Goal: Answer question/provide support: Share knowledge or assist other users

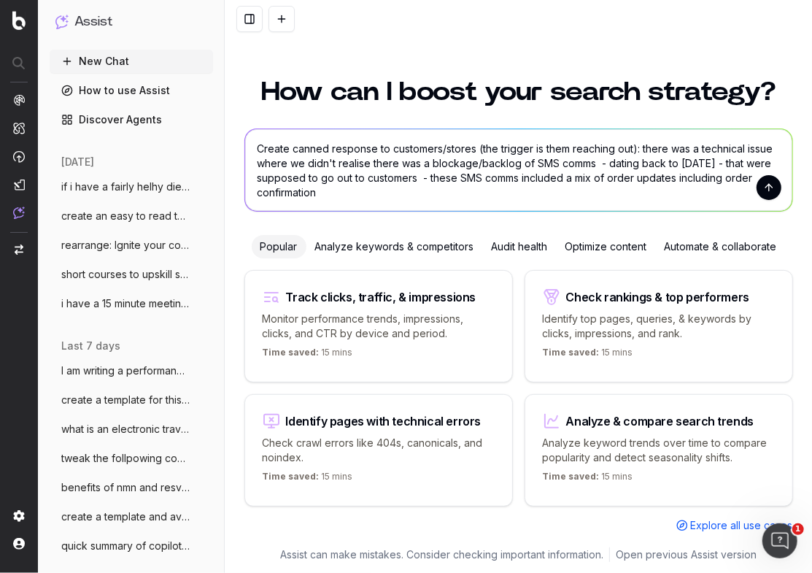
click at [562, 147] on textarea "Create canned response to customers/stores (the trigger is them reaching out): …" at bounding box center [518, 170] width 547 height 82
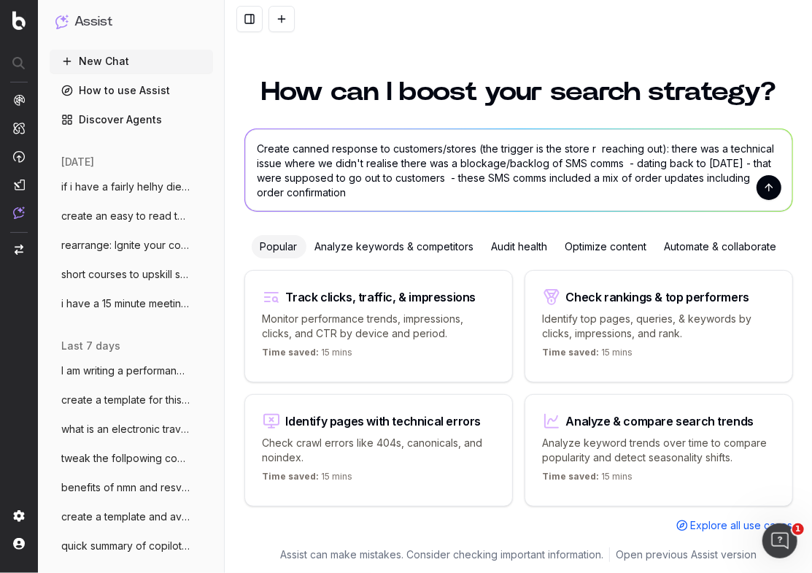
click at [474, 148] on textarea "Create canned response to customers/stores (the trigger is the store r reaching…" at bounding box center [518, 170] width 547 height 82
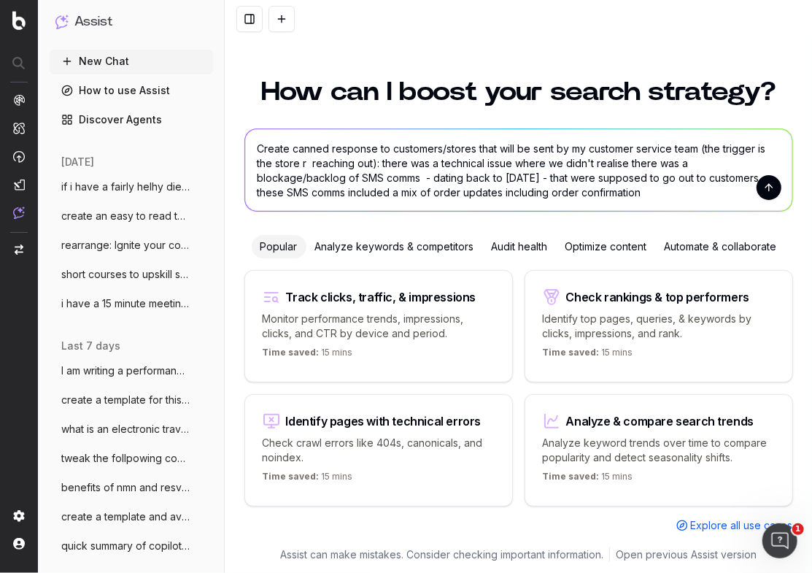
click at [306, 161] on textarea "Create canned response to customers/stores that will be sent by my customer ser…" at bounding box center [518, 170] width 547 height 82
click at [302, 162] on textarea "Create canned response to customers/stores that will be sent by my customer ser…" at bounding box center [518, 170] width 547 height 82
drag, startPoint x: 315, startPoint y: 163, endPoint x: 275, endPoint y: 166, distance: 40.3
click at [276, 166] on textarea "Create canned response to customers/stores that will be sent by my customer ser…" at bounding box center [518, 170] width 547 height 82
click at [360, 177] on textarea "Create canned response to customers/stores that will be sent by my customer ser…" at bounding box center [518, 170] width 547 height 82
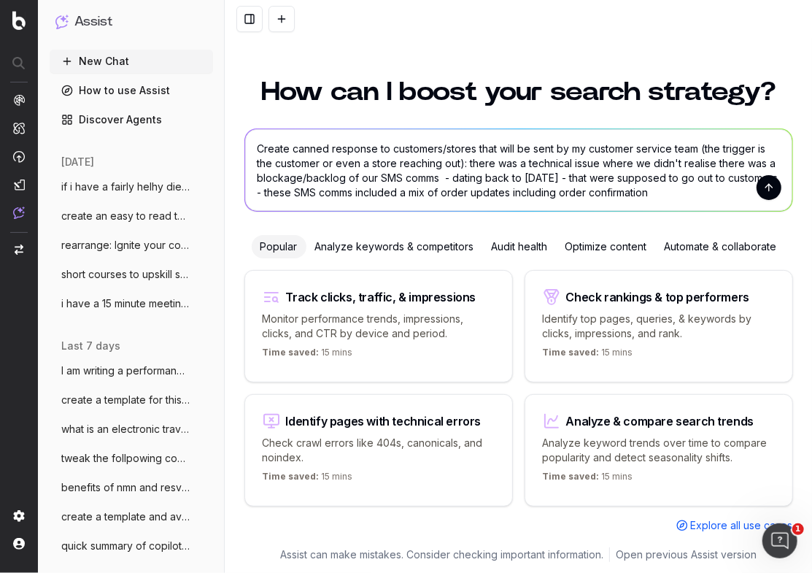
drag, startPoint x: 437, startPoint y: 176, endPoint x: 437, endPoint y: 190, distance: 13.9
click at [436, 177] on textarea "Create canned response to customers/stores that will be sent by my customer ser…" at bounding box center [518, 170] width 547 height 82
drag, startPoint x: 648, startPoint y: 190, endPoint x: 656, endPoint y: 198, distance: 11.4
click at [650, 191] on textarea "Create canned response to customers/stores that will be sent by my customer ser…" at bounding box center [518, 170] width 547 height 82
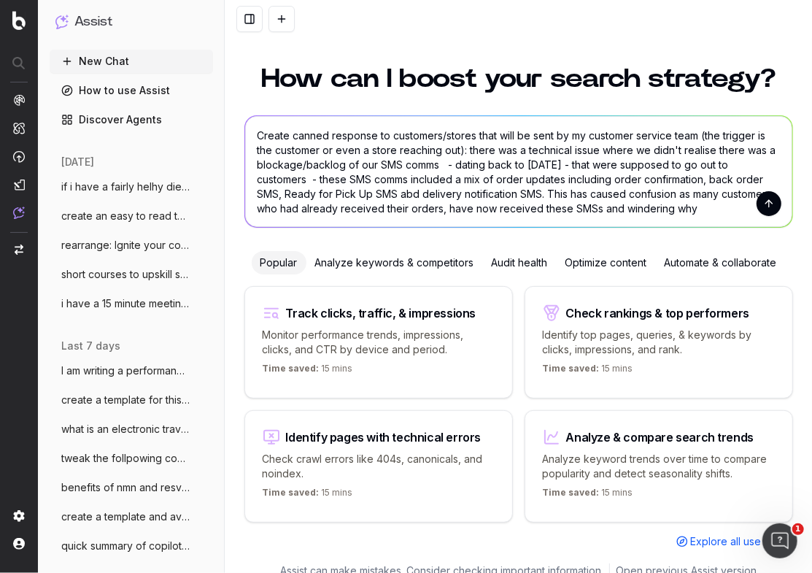
type textarea "Create canned response to customers/stores that will be sent by my customer ser…"
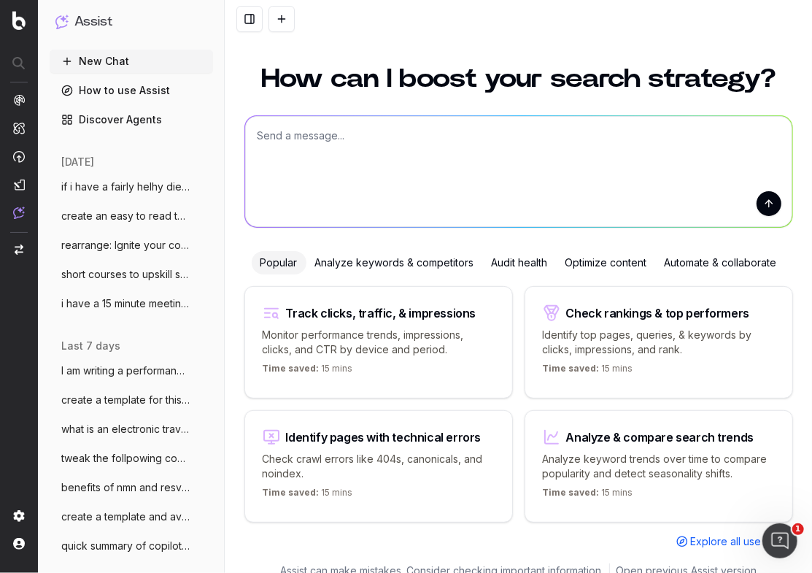
scroll to position [0, 0]
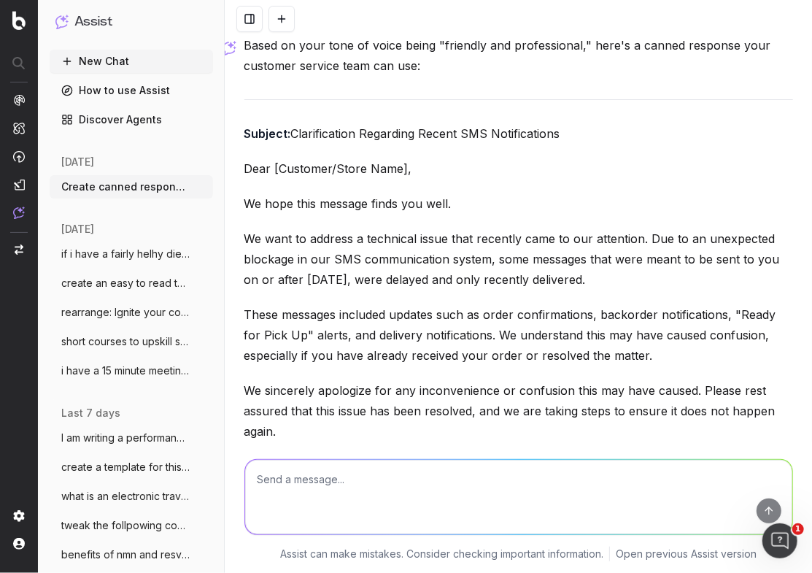
scroll to position [182, 0]
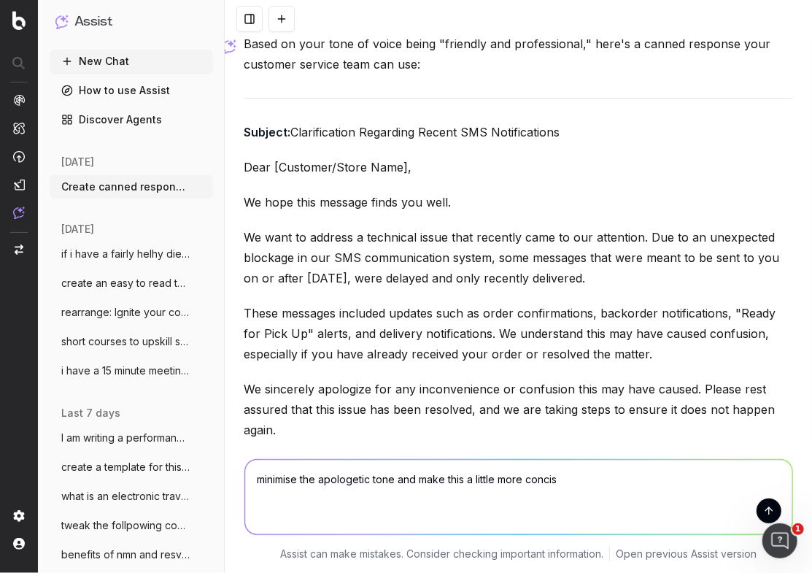
type textarea "minimise the apologetic tone and make this a little more concise"
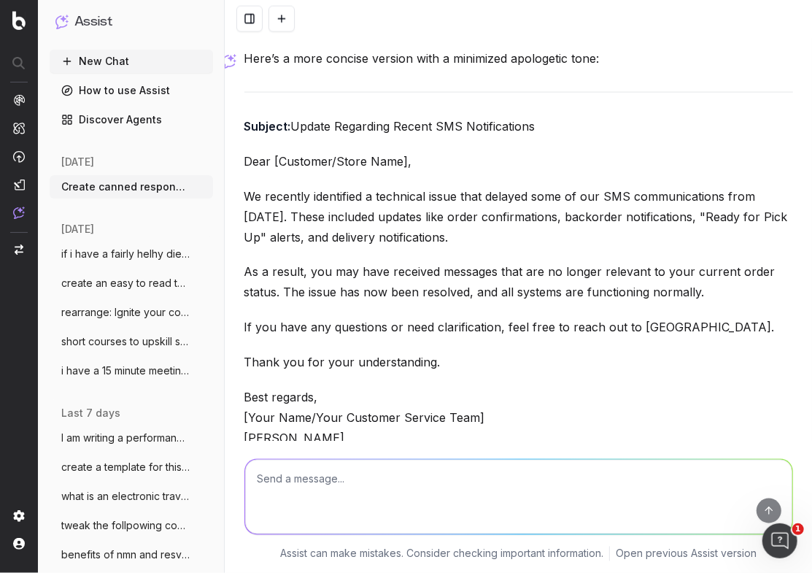
scroll to position [960, 0]
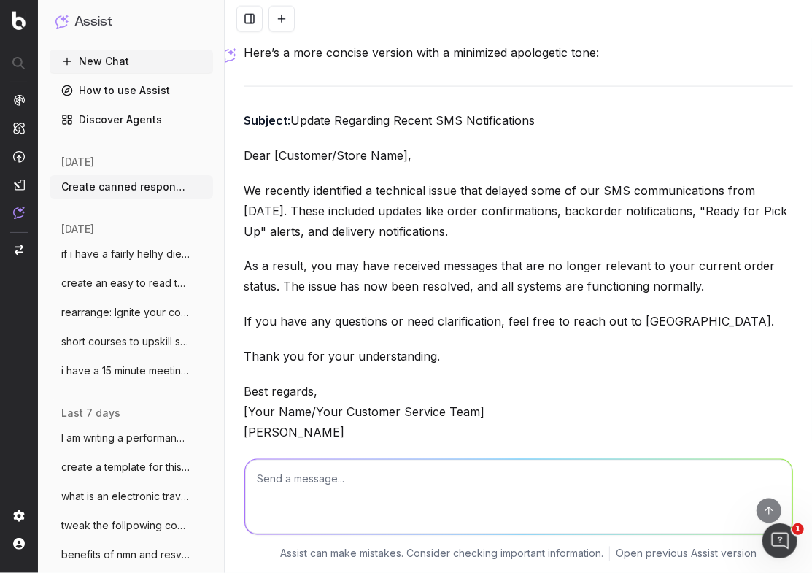
drag, startPoint x: 307, startPoint y: 400, endPoint x: 242, endPoint y: 119, distance: 288.5
copy div "Subject: Update Regarding Recent SMS Notifications Dear [Customer/Store Name], …"
click at [309, 482] on textarea at bounding box center [518, 497] width 547 height 74
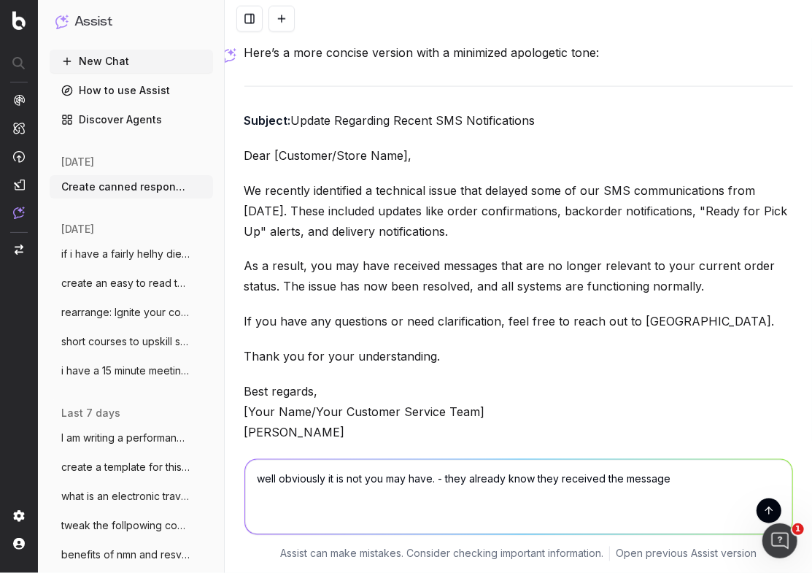
type textarea "well obviously it is not you may have. - they already know they received the me…"
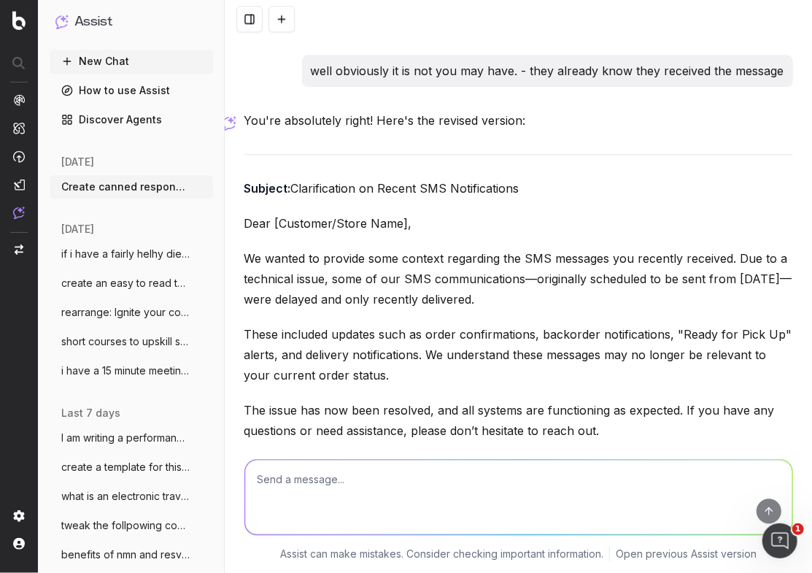
scroll to position [1535, 0]
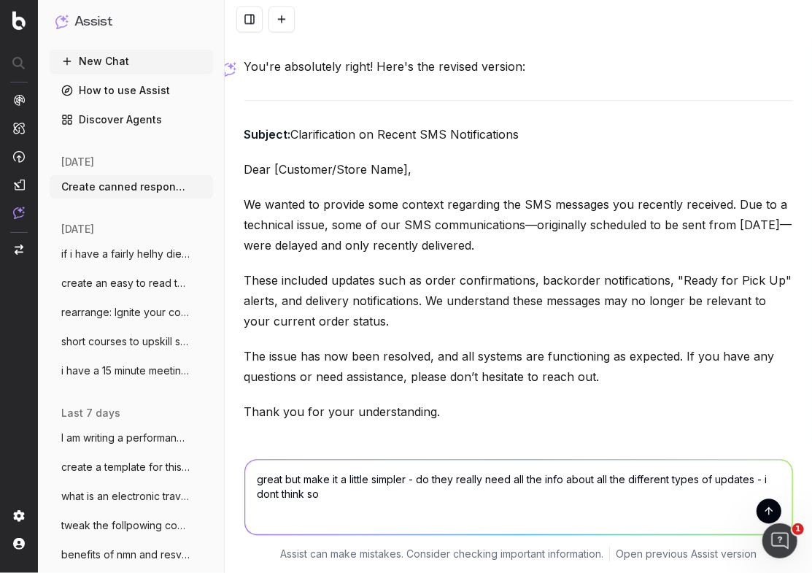
type textarea "great but make it a little simpler - do they really need all the info about all…"
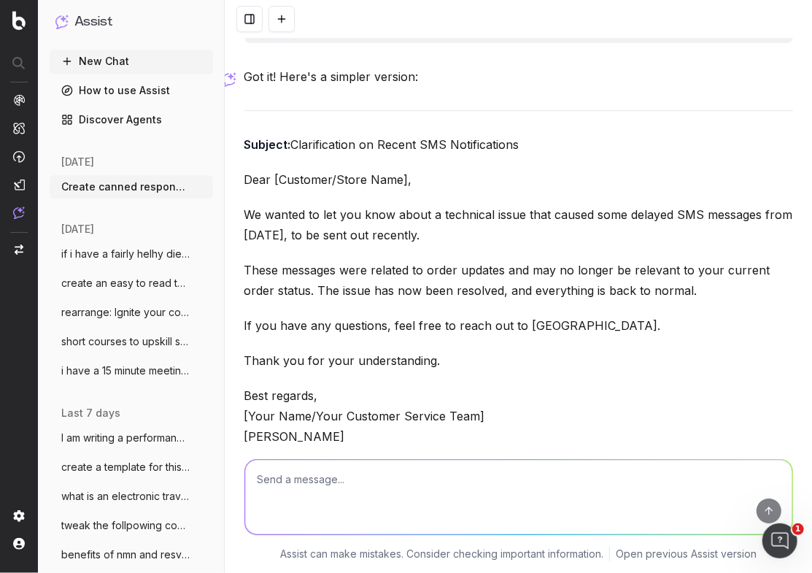
scroll to position [2219, 0]
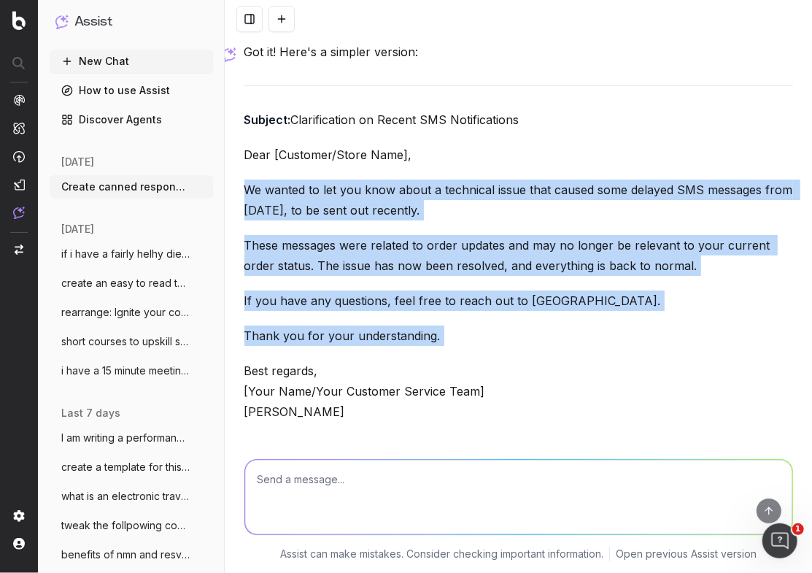
drag, startPoint x: 433, startPoint y: 342, endPoint x: 226, endPoint y: 187, distance: 259.0
click at [227, 186] on div "Create canned response to customers/stores that will be sent by my customer ser…" at bounding box center [518, 286] width 587 height 573
copy div "We wanted to let you know about a technical issue that caused some delayed SMS …"
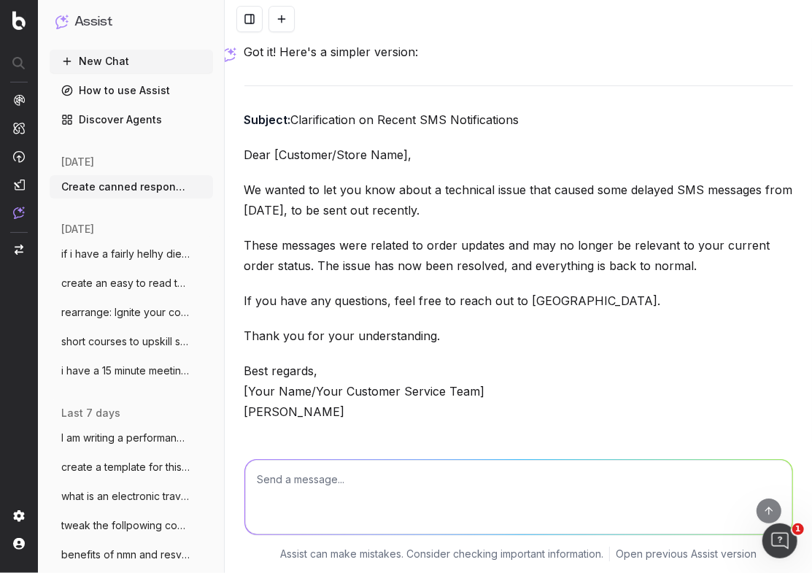
click at [309, 473] on textarea at bounding box center [518, 497] width 547 height 74
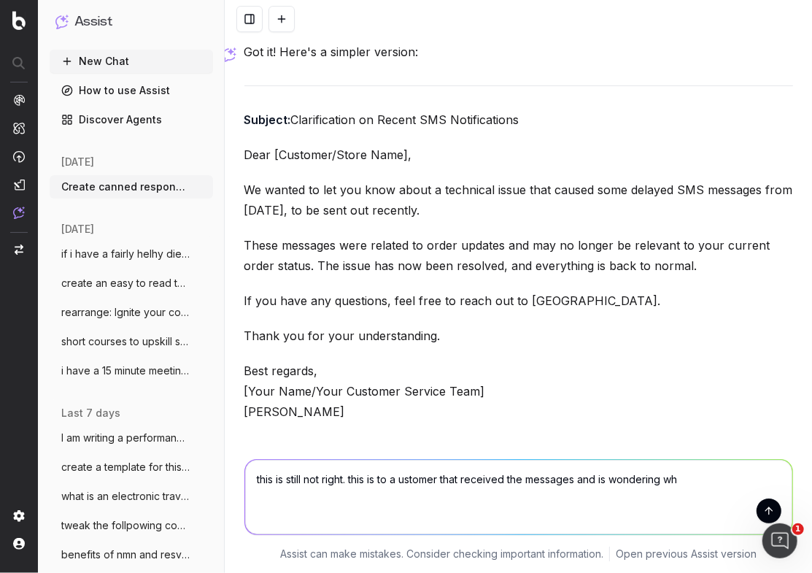
type textarea "this is still not right. this is to a ustomer that received the messages and is…"
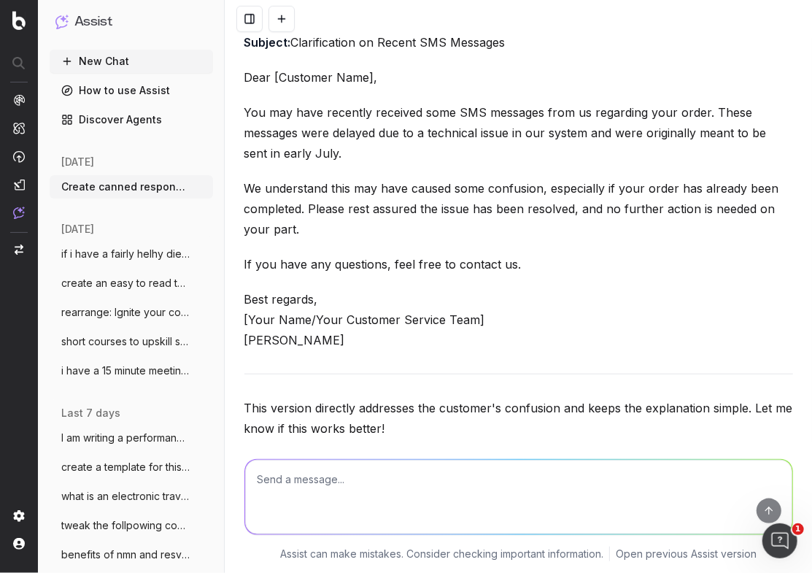
scroll to position [2857, 0]
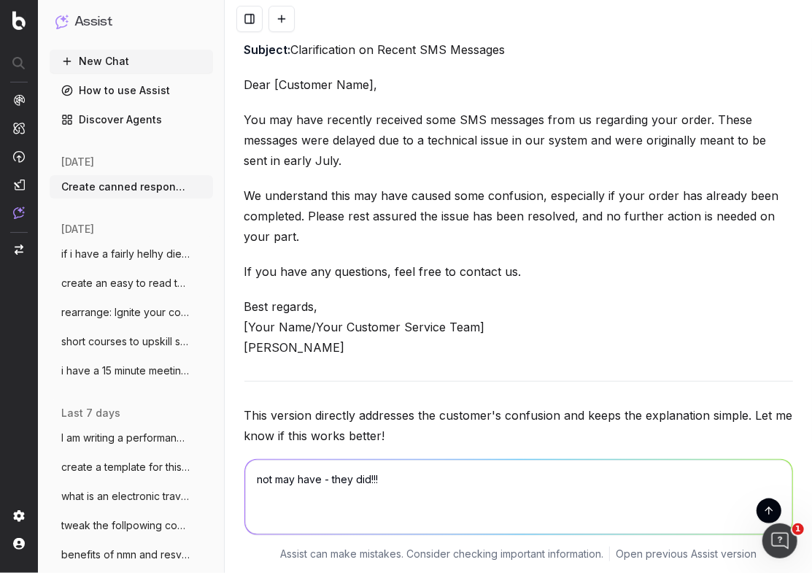
type textarea "not may have - they did!!!!"
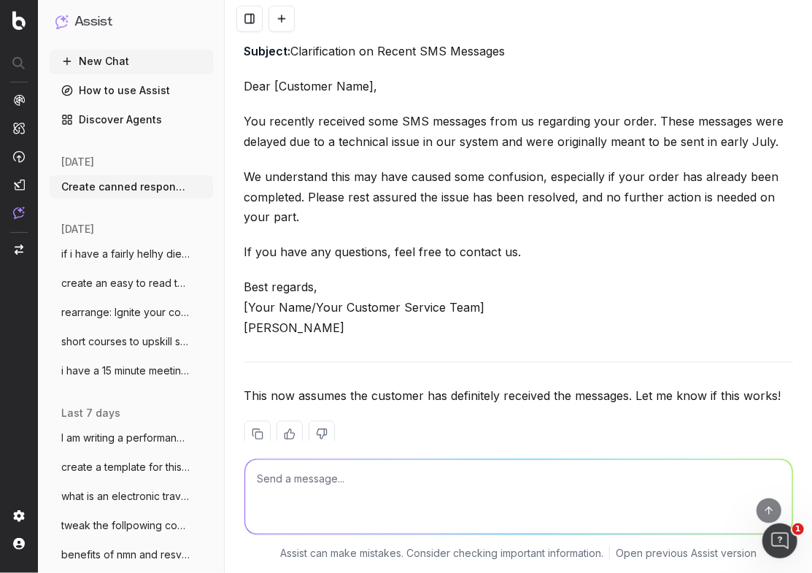
scroll to position [3424, 0]
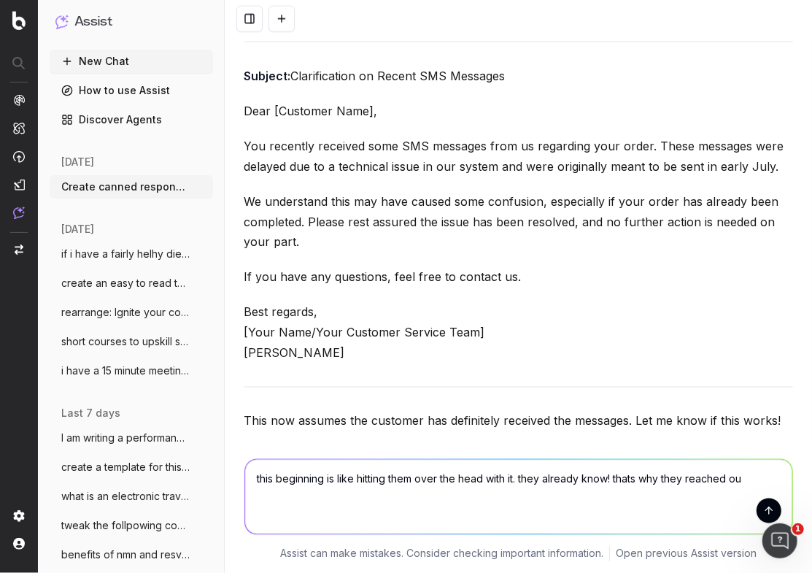
type textarea "this beginning is like hitting them over the head with it. they already know! t…"
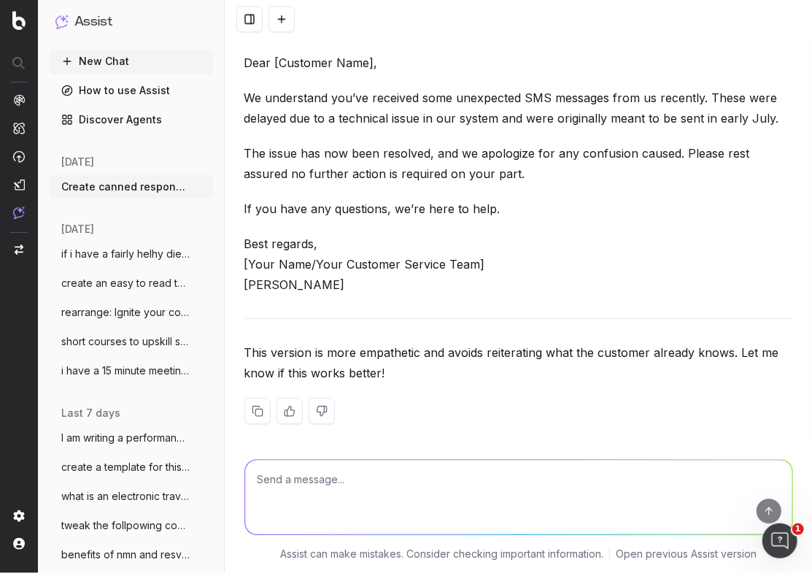
scroll to position [4042, 0]
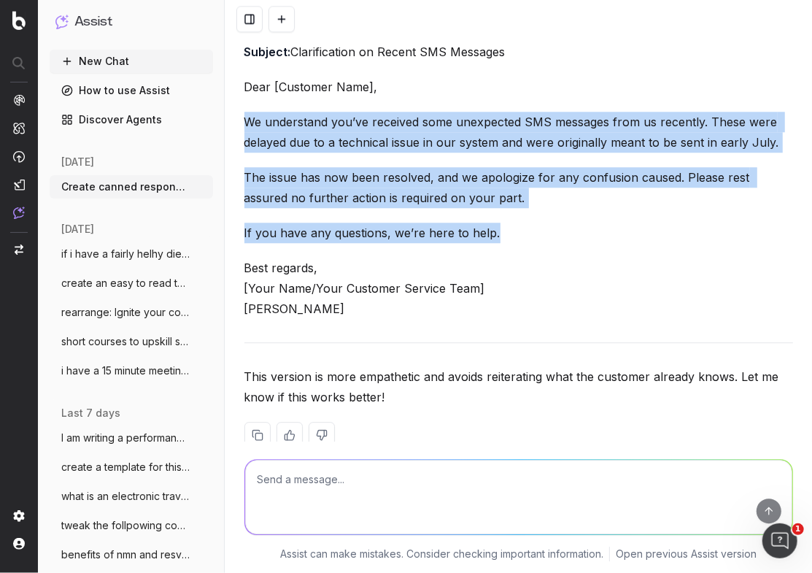
drag, startPoint x: 389, startPoint y: 301, endPoint x: 244, endPoint y: 121, distance: 230.9
click at [244, 121] on div "Got it! Here's a more refined version that assumes the customer already knows a…" at bounding box center [518, 212] width 549 height 518
copy div "We understand you’ve received some unexpected SMS messages from us recently. Th…"
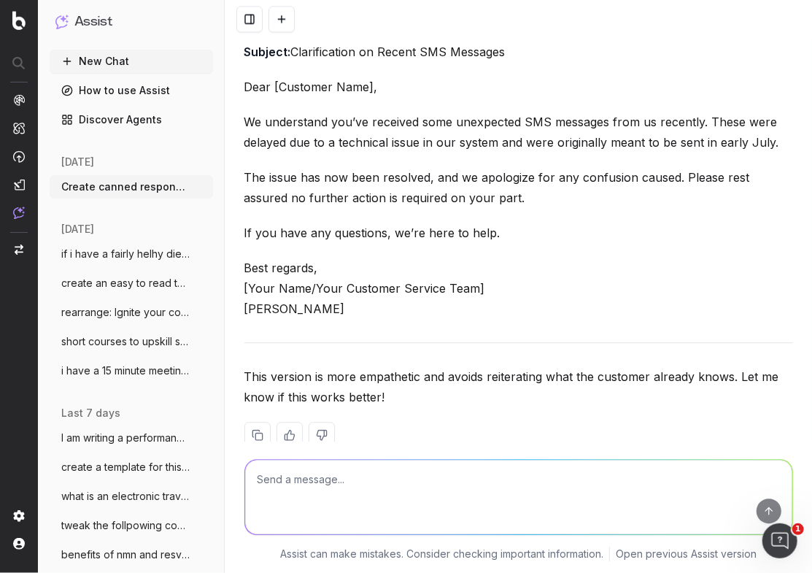
click at [284, 482] on textarea at bounding box center [518, 497] width 547 height 74
paste textarea "We understand you’ve received some unexpected SMS messages from us recently. Th…"
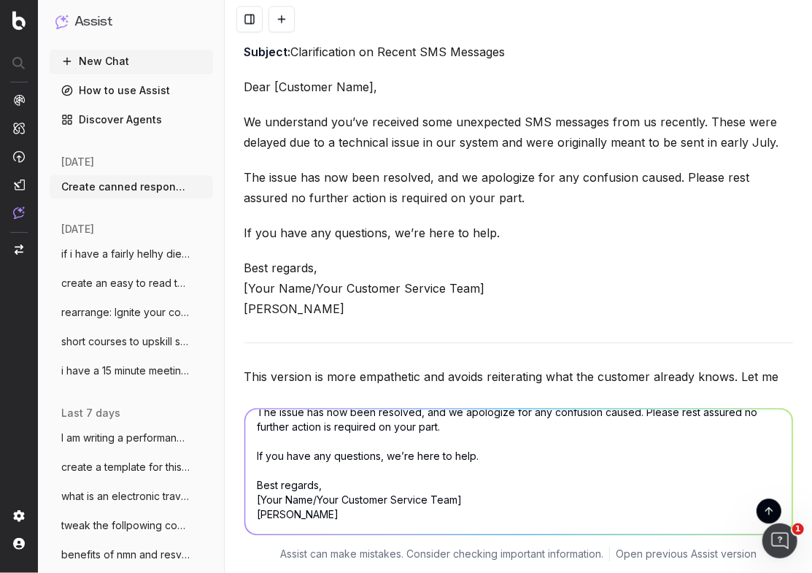
scroll to position [0, 0]
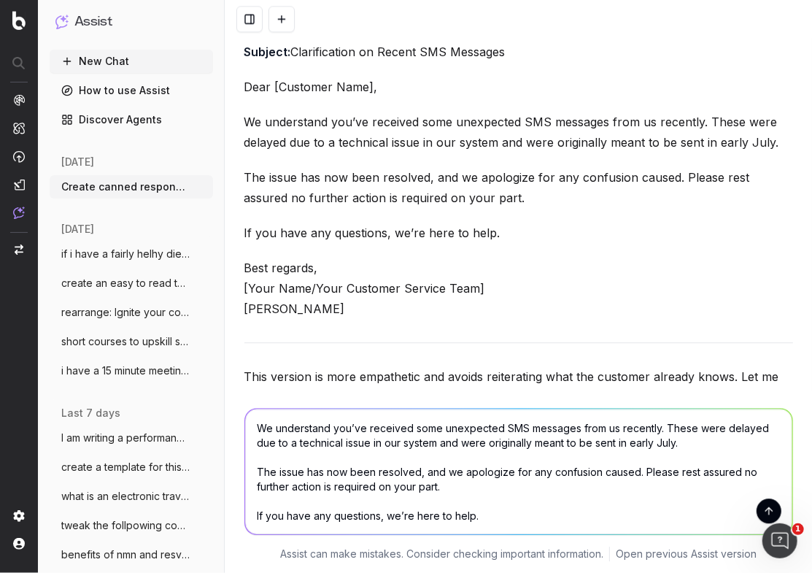
click at [288, 434] on textarea "We understand you’ve received some unexpected SMS messages from us recently. Th…" at bounding box center [518, 472] width 547 height 126
click at [355, 428] on textarea "We understand you’ve received some unexpected SMS messages from us recently. Th…" at bounding box center [518, 472] width 547 height 126
drag, startPoint x: 335, startPoint y: 428, endPoint x: 255, endPoint y: 425, distance: 80.3
click at [255, 425] on textarea "We understand you’ve received some unexpected SMS messages from us recently. Th…" at bounding box center [518, 472] width 547 height 126
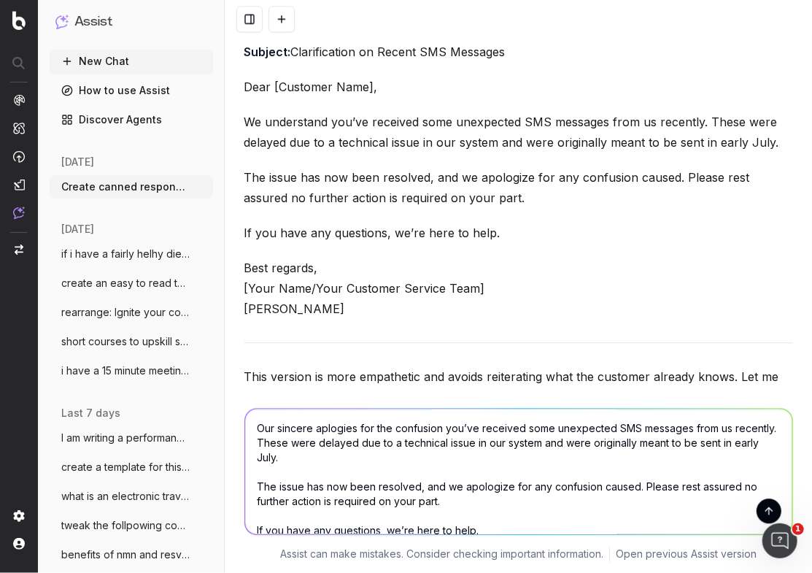
drag, startPoint x: 392, startPoint y: 428, endPoint x: 375, endPoint y: 431, distance: 16.9
click at [375, 431] on textarea "Our sincere aplogies for the confusion you’ve received some unexpected SMS mess…" at bounding box center [518, 472] width 547 height 126
click at [561, 425] on textarea "Our sincere aplogies for any confusion you’ve received some unexpected SMS mess…" at bounding box center [518, 472] width 547 height 126
drag, startPoint x: 550, startPoint y: 426, endPoint x: 448, endPoint y: 429, distance: 102.2
click at [448, 429] on textarea "Our sincere aplogies for any confusion you’ve received some unexpected SMS mess…" at bounding box center [518, 472] width 547 height 126
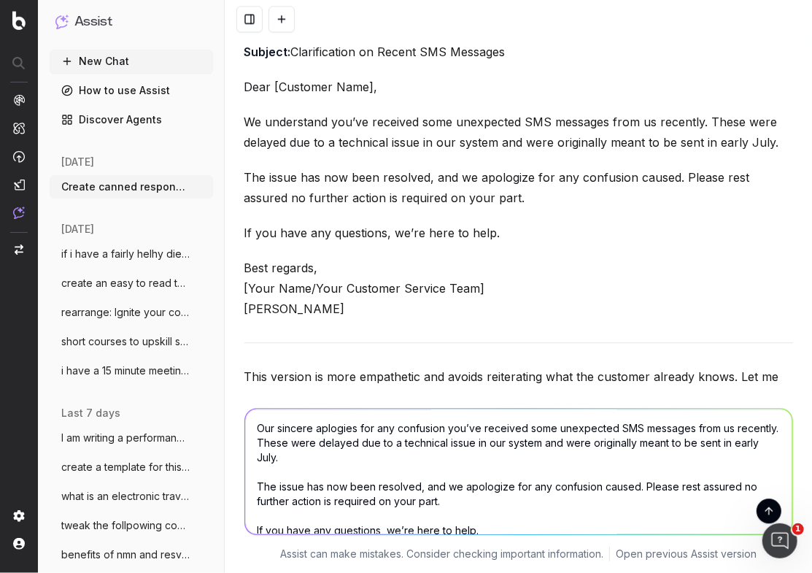
click at [449, 429] on textarea "Our sincere aplogies for any confusion you’ve received some unexpected SMS mess…" at bounding box center [518, 472] width 547 height 126
type textarea "Our sincere aplogies for any confusion cased byou’ve received some unexpected S…"
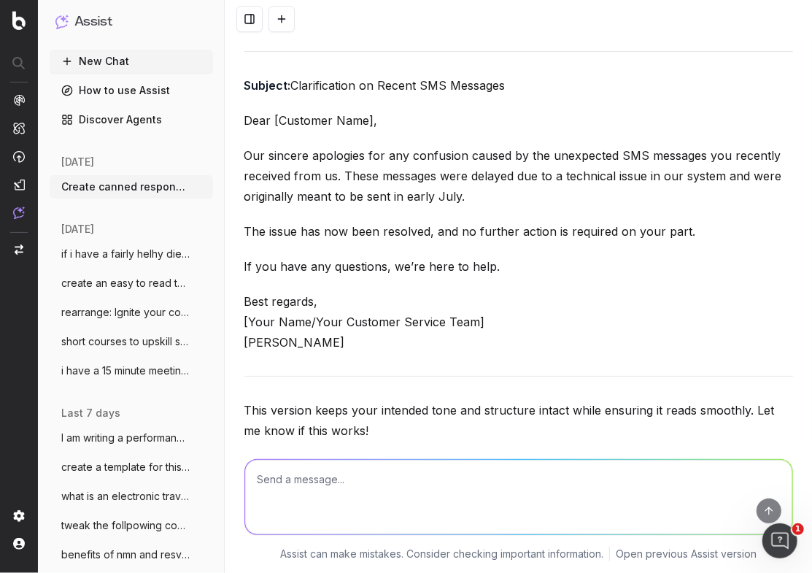
scroll to position [4771, 0]
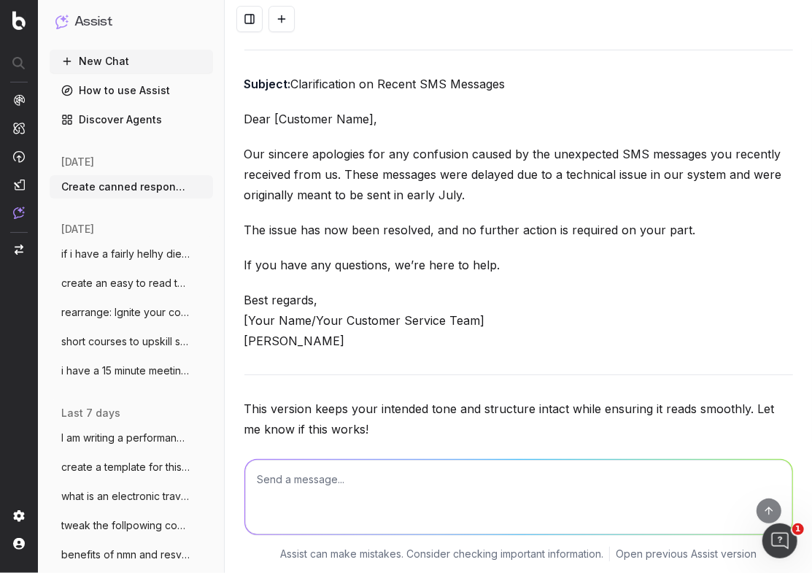
click at [336, 350] on div "Here's the polished version of your message with slight adjustments for flow an…" at bounding box center [518, 255] width 549 height 498
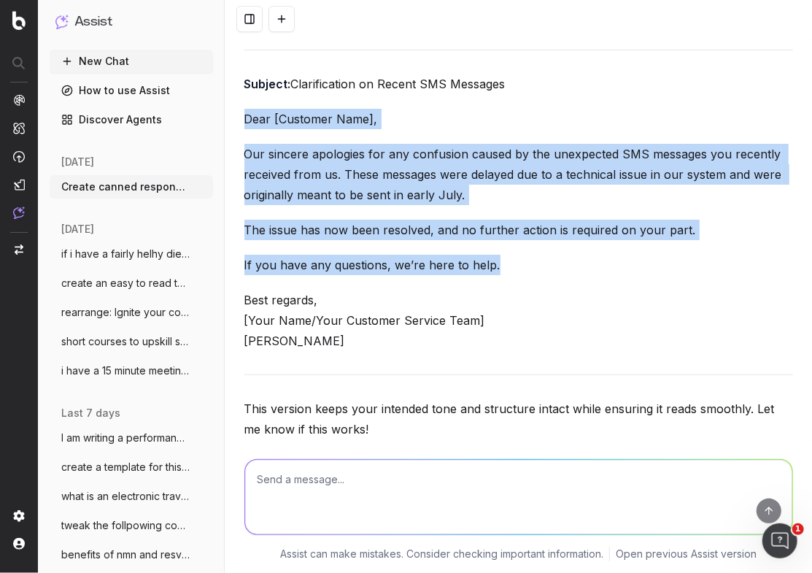
drag, startPoint x: 345, startPoint y: 351, endPoint x: 249, endPoint y: 191, distance: 186.6
copy div "Dear [Customer Name], Our sincere apologies for any confusion caused by the une…"
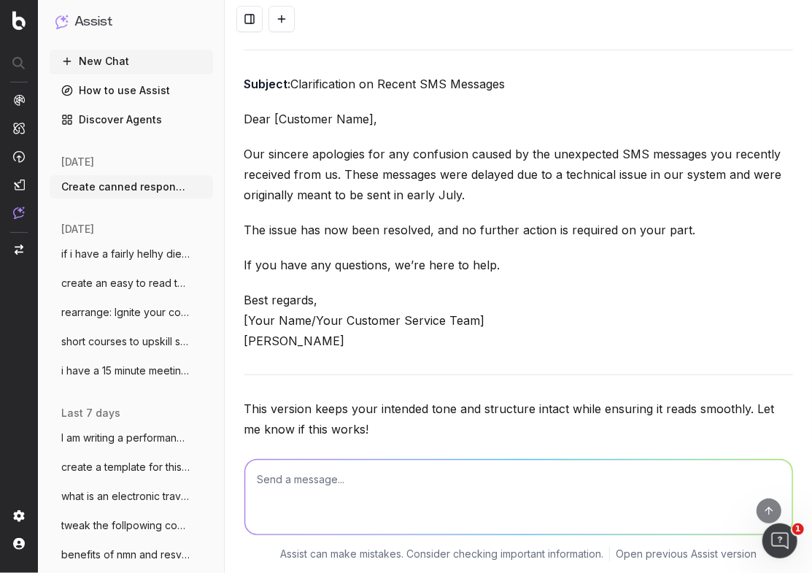
click at [279, 473] on textarea at bounding box center [518, 497] width 547 height 74
paste textarea "Dear [Customer Name], Our sincere apologies for any confusion caused by the une…"
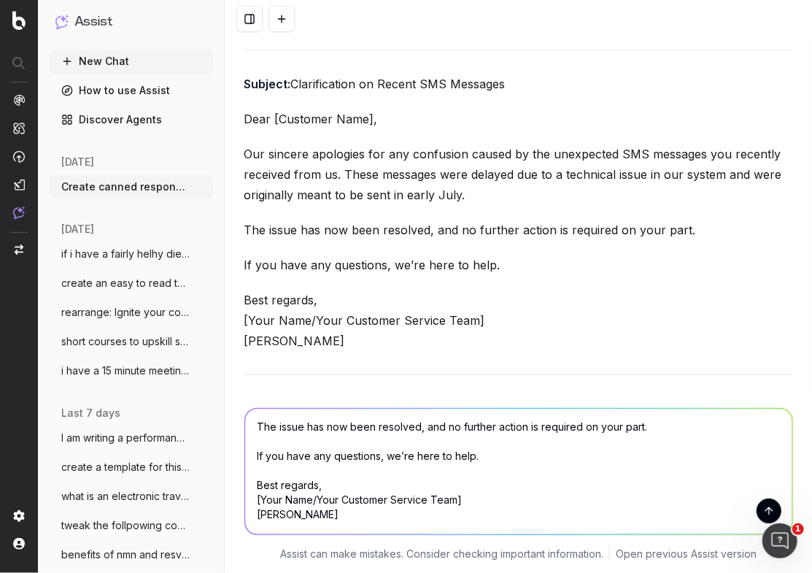
scroll to position [0, 0]
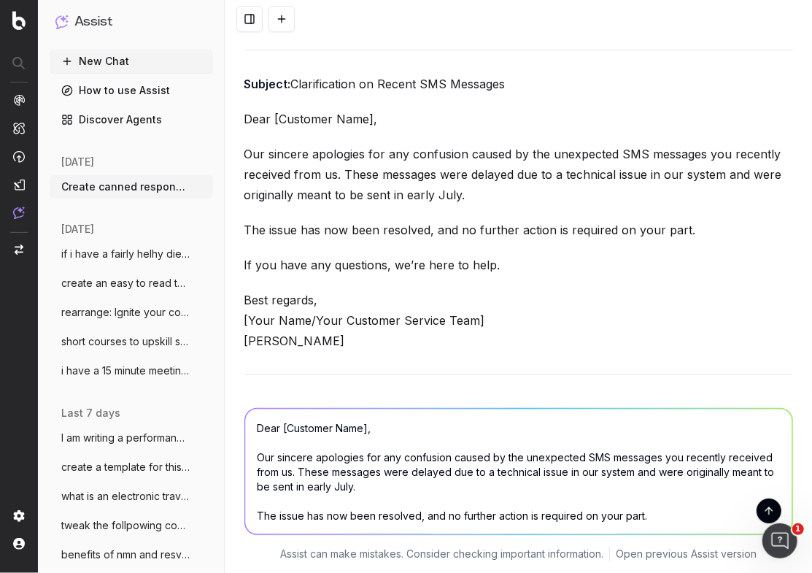
drag, startPoint x: 317, startPoint y: 457, endPoint x: 279, endPoint y: 458, distance: 38.7
click at [279, 458] on textarea "Dear [Customer Name], Our sincere apologies for any confusion caused by the une…" at bounding box center [518, 472] width 547 height 126
click at [282, 458] on textarea "Dear [Customer Name], Our sincere apologies for any confusion caused by the une…" at bounding box center [518, 472] width 547 height 126
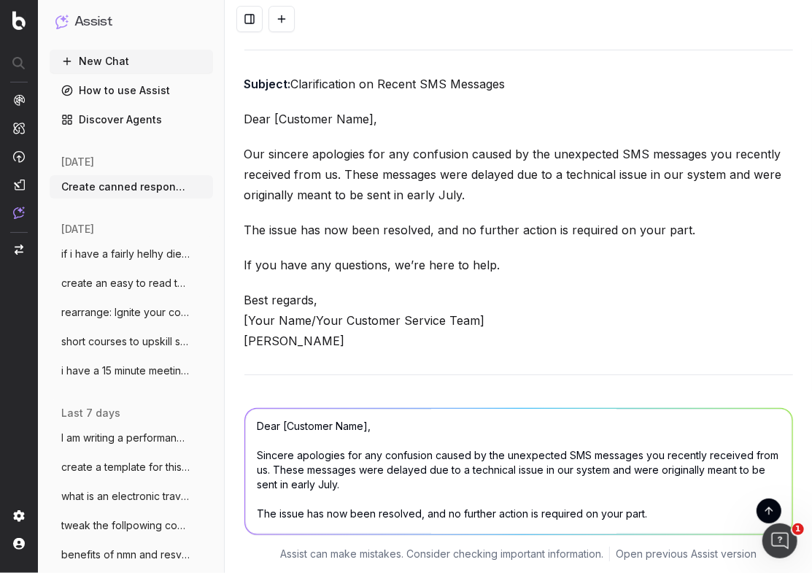
scroll to position [1, 0]
drag, startPoint x: 346, startPoint y: 486, endPoint x: 596, endPoint y: 472, distance: 250.7
click at [596, 472] on textarea "Dear [Customer Name], Sincere apologies for any confusion caused by the unexpec…" at bounding box center [518, 472] width 547 height 126
click at [587, 485] on textarea "Dear [Customer Name], Sincere apologies for any confusion caused by the unexpec…" at bounding box center [518, 472] width 547 height 126
drag, startPoint x: 343, startPoint y: 480, endPoint x: 513, endPoint y: 470, distance: 170.3
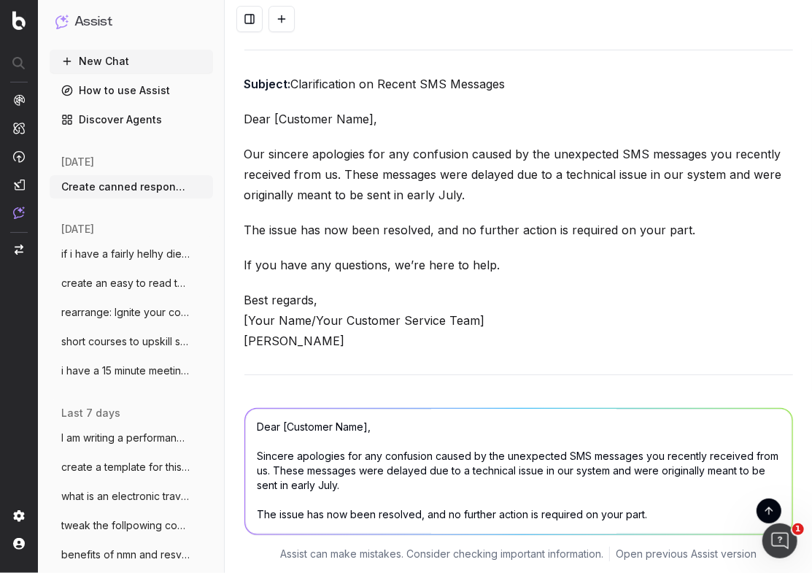
click at [514, 470] on textarea "Dear [Customer Name], Sincere apologies for any confusion caused by the unexpec…" at bounding box center [518, 472] width 547 height 126
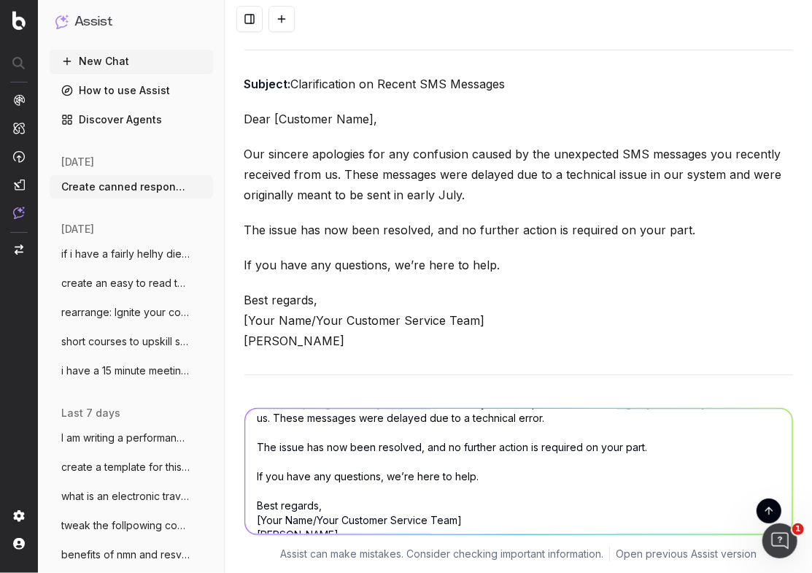
scroll to position [0, 0]
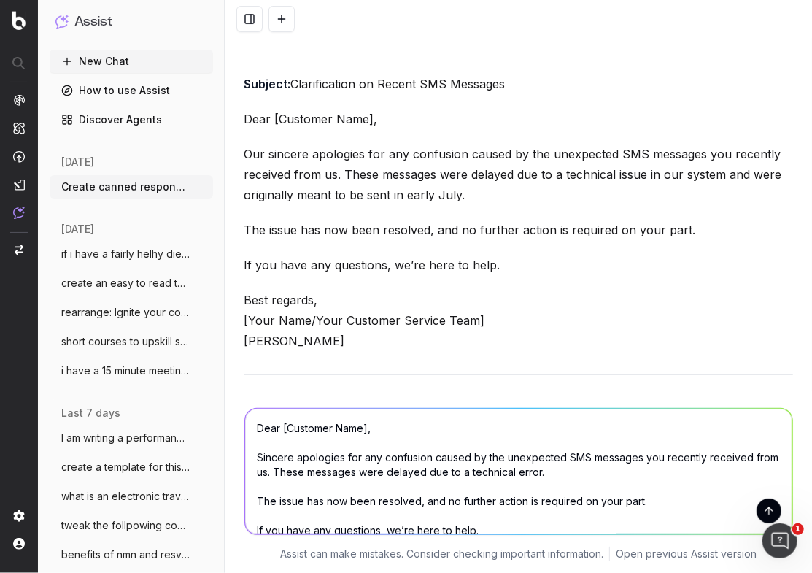
drag, startPoint x: 298, startPoint y: 470, endPoint x: 237, endPoint y: 388, distance: 102.2
click at [237, 388] on div "Create canned response to customers/stores that will be sent by my customer ser…" at bounding box center [518, 286] width 587 height 573
drag, startPoint x: 403, startPoint y: 473, endPoint x: 386, endPoint y: 478, distance: 17.5
click at [399, 474] on textarea "Dear [Customer Name], Sincere apologies for any confusion caused by the unexpec…" at bounding box center [518, 472] width 547 height 126
click at [256, 428] on textarea "Dear [Customer Name], Sincere apologies for any confusion caused by the unexpec…" at bounding box center [518, 472] width 547 height 126
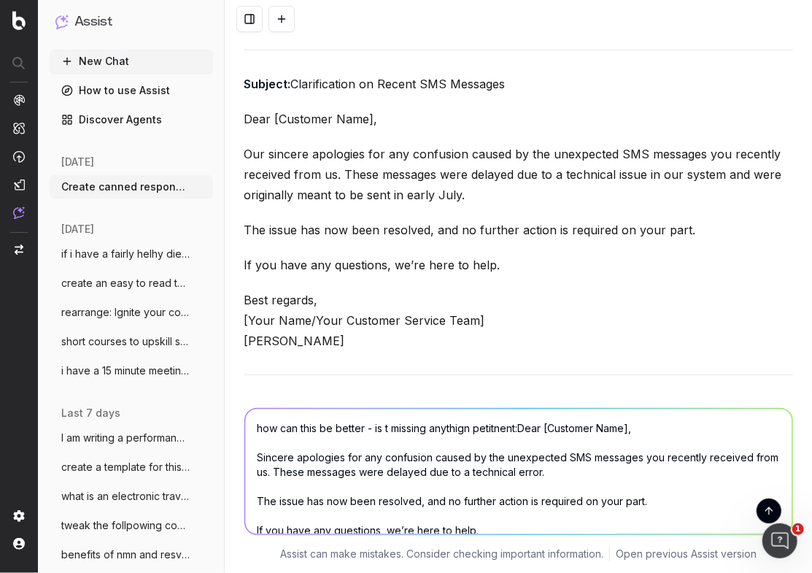
type textarea "how can this be better - is t missing anythign petitnent: Dear [Customer Name],…"
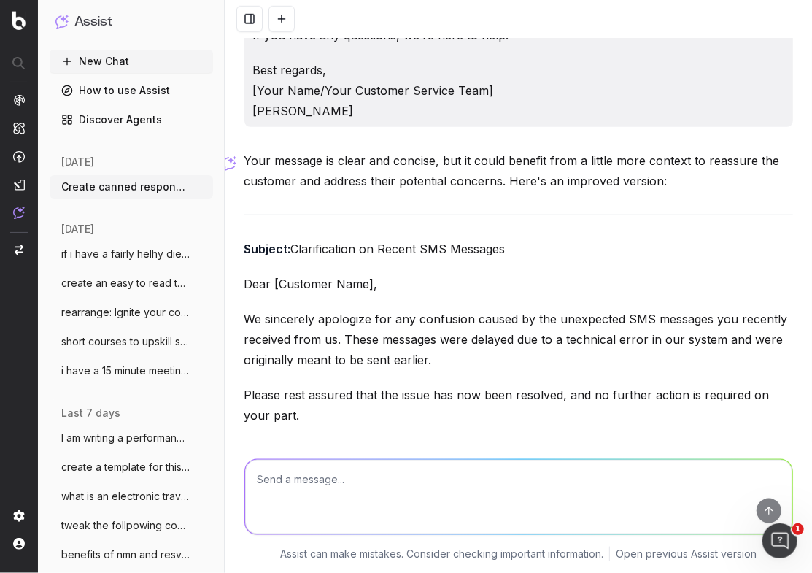
scroll to position [5420, 0]
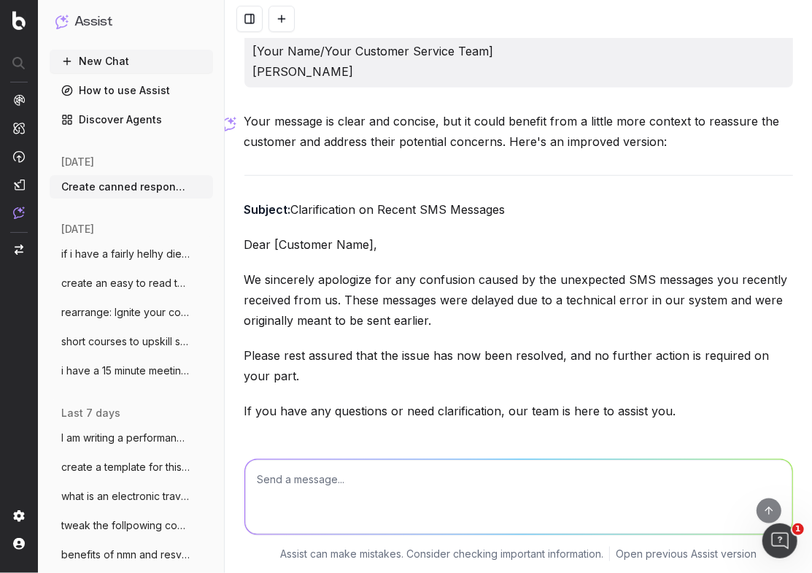
click at [398, 390] on div "Your message is clear and concise, but it could benefit from a little more cont…" at bounding box center [518, 450] width 549 height 679
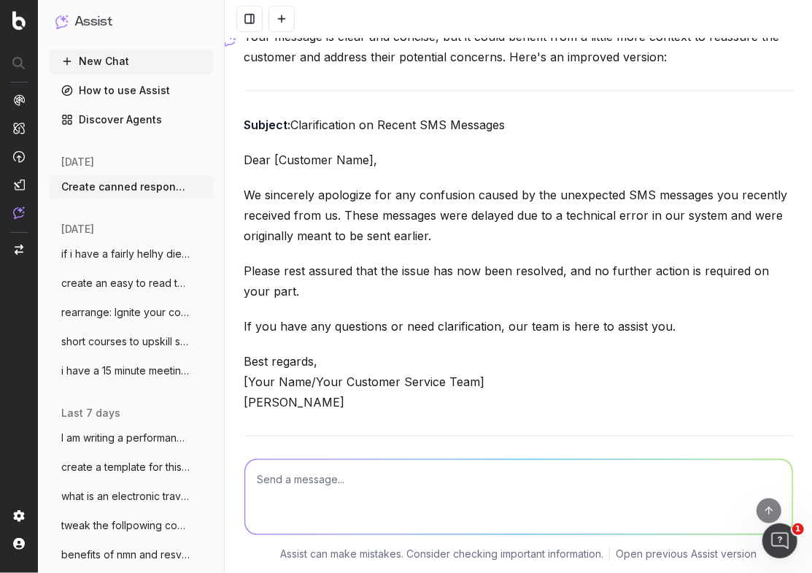
scroll to position [5509, 0]
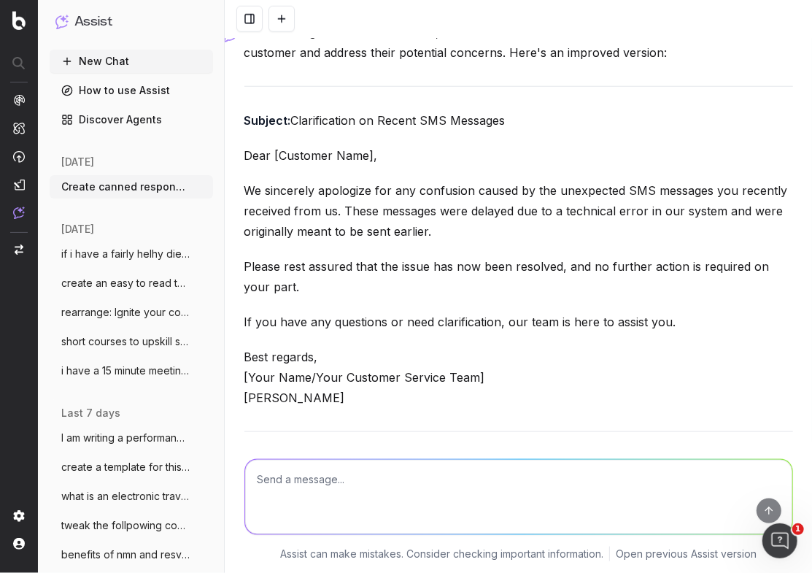
drag, startPoint x: 380, startPoint y: 393, endPoint x: 244, endPoint y: 117, distance: 308.1
click at [244, 117] on div "Your message is clear and concise, but it could benefit from a little more cont…" at bounding box center [518, 361] width 549 height 679
copy div "Subject: Clarification on Recent SMS Messages Dear [Customer Name], We sincerel…"
drag, startPoint x: 374, startPoint y: 495, endPoint x: 364, endPoint y: 495, distance: 10.2
click at [373, 495] on textarea at bounding box center [518, 497] width 547 height 74
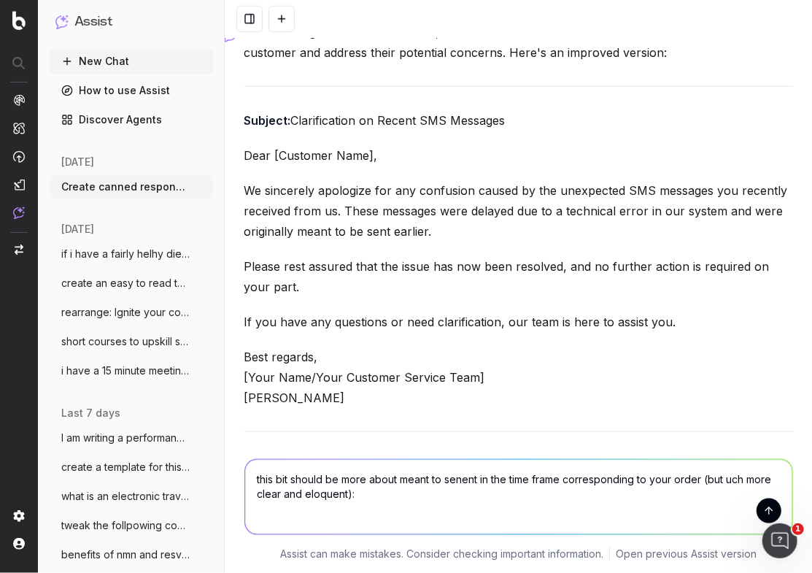
paste textarea "These were delayed due to a technical error in our system and were originally m…"
type textarea "this bit should be more about meant to senent in the time frame corresponding t…"
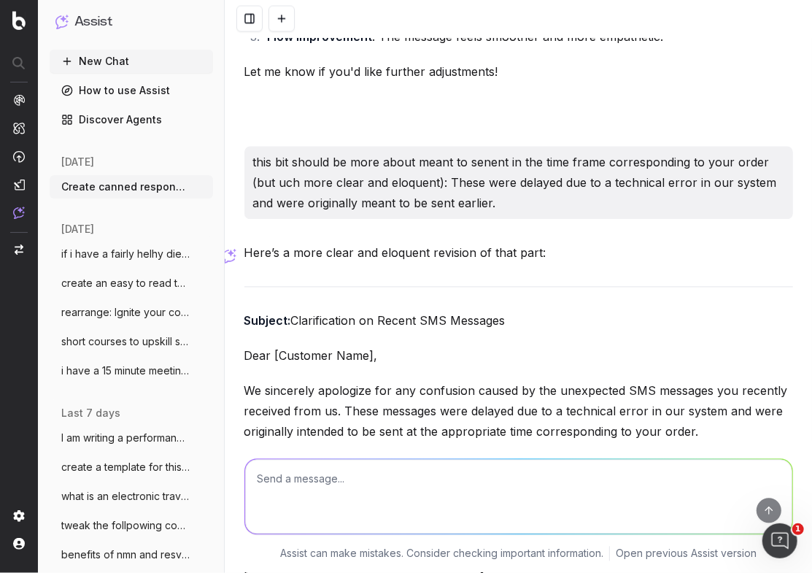
scroll to position [6186, 0]
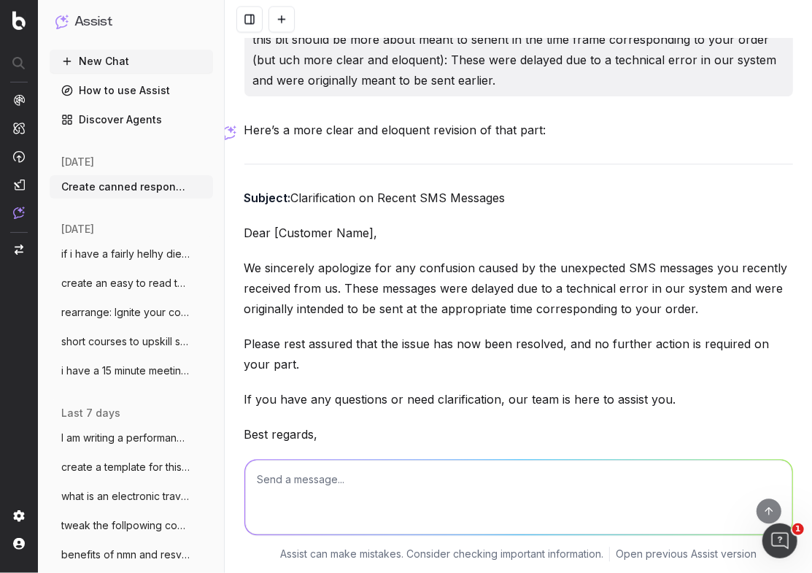
click at [604, 305] on div "Here’s a more clear and eloquent revision of that part: Subject: Clarification …" at bounding box center [518, 379] width 549 height 518
click at [407, 468] on textarea at bounding box center [518, 497] width 547 height 74
type textarea "is this the best way to say it"
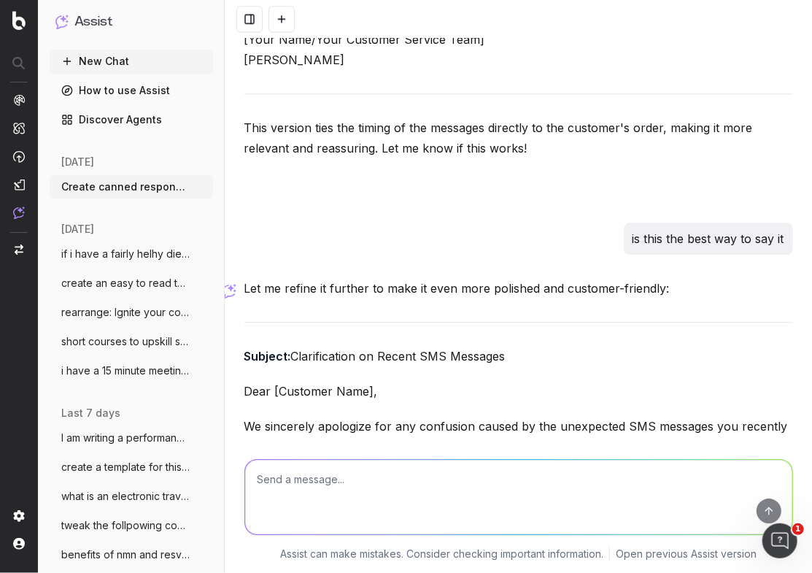
scroll to position [6696, 0]
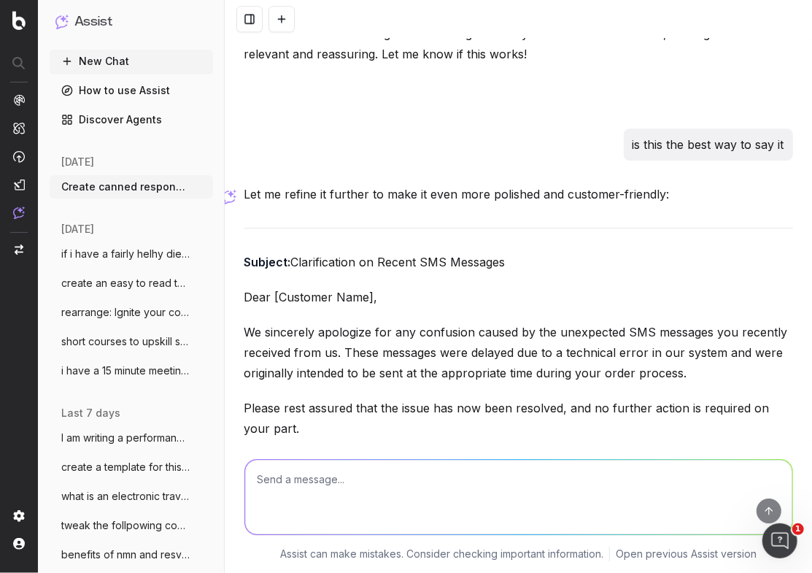
click at [594, 398] on p "Please rest assured that the issue has now been resolved, and no further action…" at bounding box center [518, 418] width 549 height 41
drag, startPoint x: 714, startPoint y: 343, endPoint x: 405, endPoint y: 341, distance: 308.7
click at [405, 341] on p "We sincerely apologize for any confusion caused by the unexpected SMS messages …" at bounding box center [518, 352] width 549 height 61
copy p "at the appropriate time during your order process."
click at [341, 477] on textarea at bounding box center [518, 497] width 547 height 74
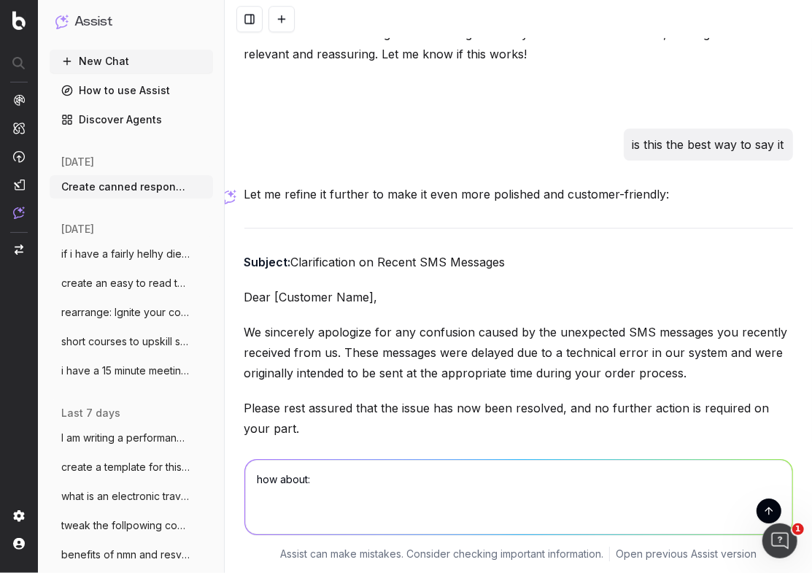
paste textarea "These were delayed due to a technical error in our system and were originally m…"
type textarea "how about: These were delayed due to a technical error in our system and were o…"
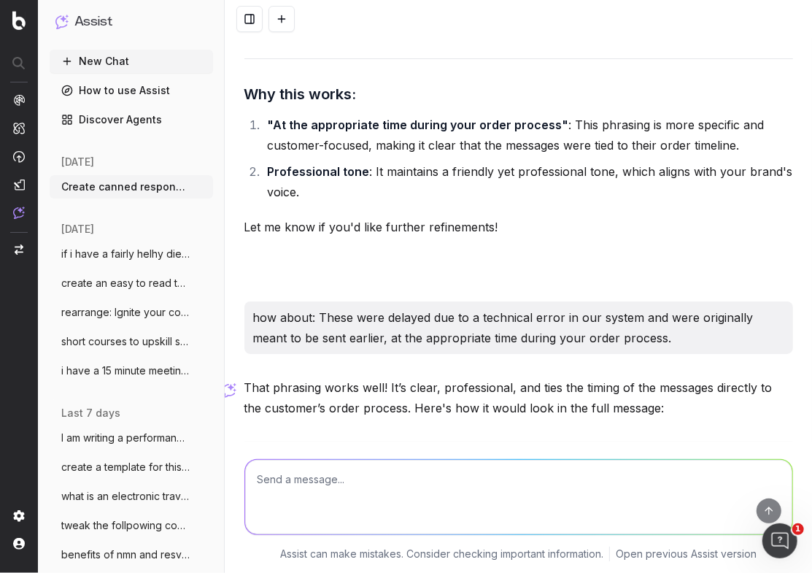
scroll to position [7171, 0]
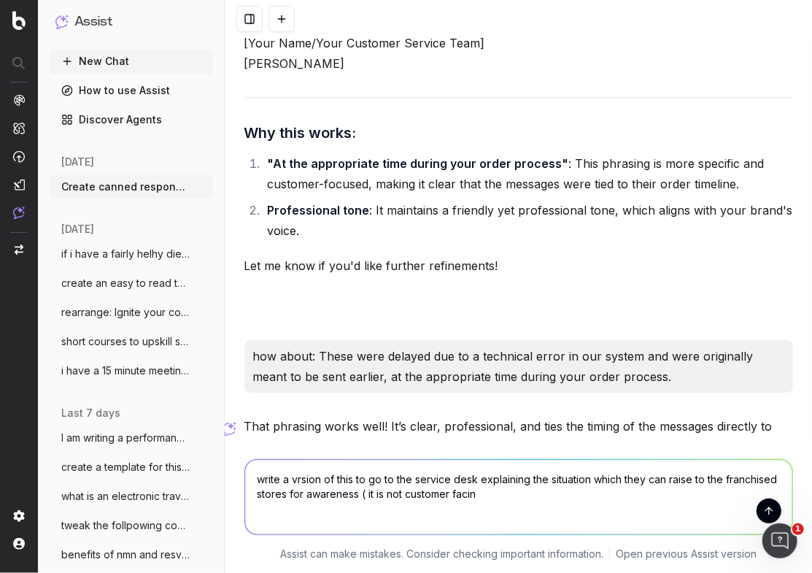
type textarea "write a vrsion of this to go to the service desk explaining the situation which…"
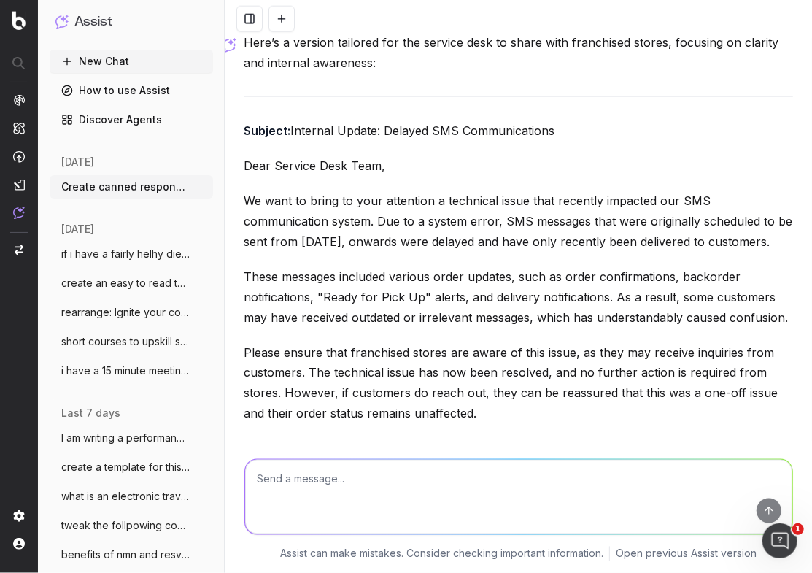
scroll to position [8173, 0]
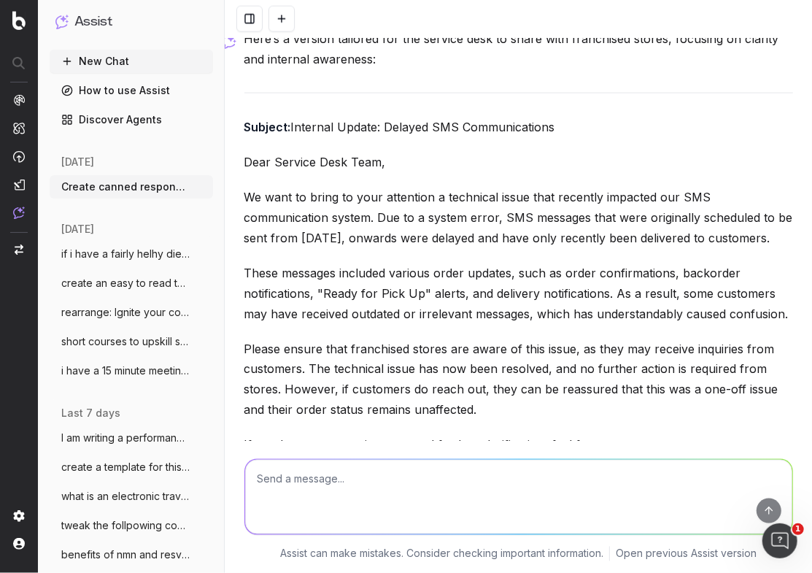
click at [249, 187] on p "We want to bring to your attention a technical issue that recently impacted our…" at bounding box center [518, 217] width 549 height 61
drag, startPoint x: 279, startPoint y: 162, endPoint x: 535, endPoint y: 384, distance: 338.3
click at [511, 375] on p "Please ensure that franchised stores are aware of this issue, as they may recei…" at bounding box center [518, 380] width 549 height 82
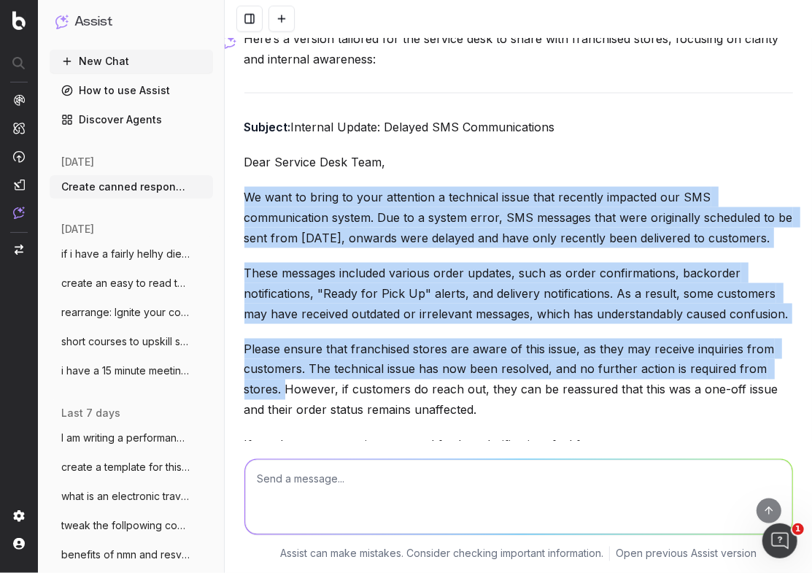
drag, startPoint x: 283, startPoint y: 360, endPoint x: 242, endPoint y: 162, distance: 201.9
copy div "We want to bring to your attention a technical issue that recently impacted our…"
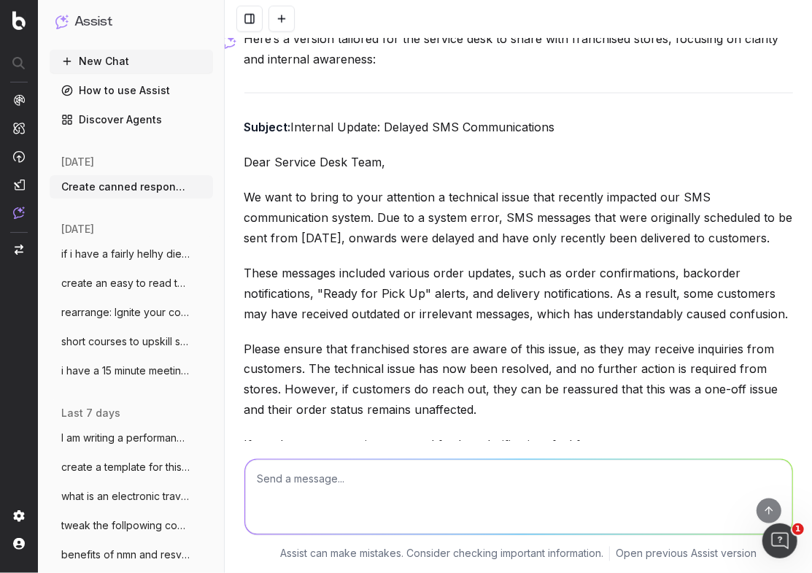
click at [319, 485] on textarea at bounding box center [518, 497] width 547 height 74
paste textarea "We want to bring to your attention a technical issue that recently impacted our…"
type textarea "make this a little simpler and clearer: We want to bring to your attention a te…"
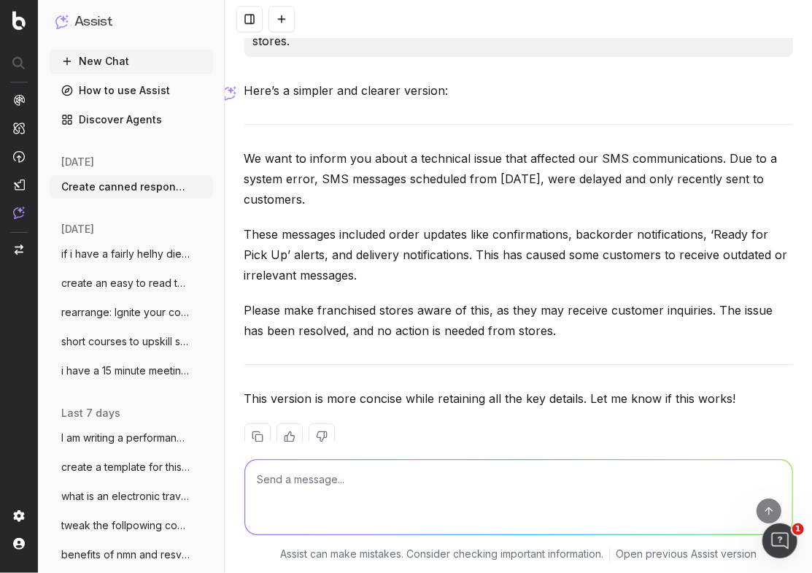
scroll to position [9149, 0]
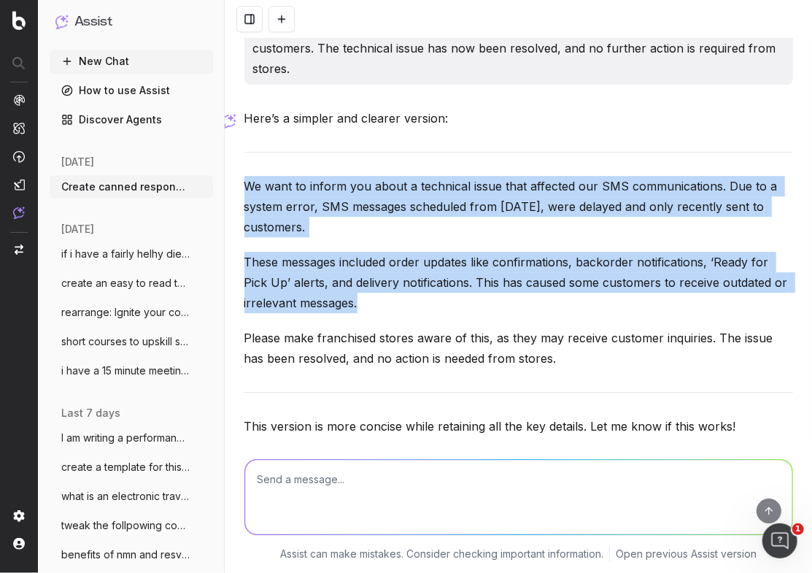
drag, startPoint x: 563, startPoint y: 344, endPoint x: 247, endPoint y: 153, distance: 368.9
click at [247, 153] on div "Here’s a simpler and clearer version: We want to inform you about a technical i…" at bounding box center [518, 304] width 549 height 393
copy div "We want to inform you about a technical issue that affected our SMS communicati…"
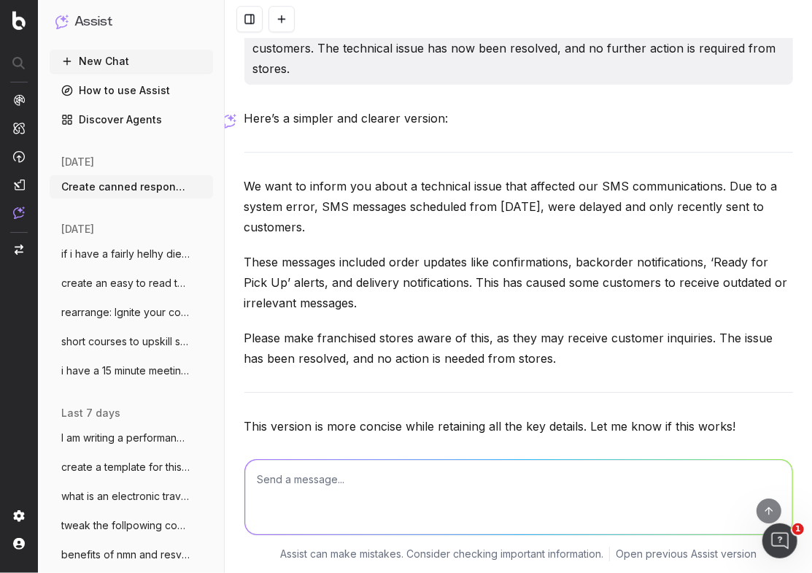
click at [323, 496] on textarea at bounding box center [518, 497] width 547 height 74
paste textarea "These SMS messages included order updates, such as order confirmations, backord…"
type textarea "improve this for clarity and simple, professional comms: These SMS messages inc…"
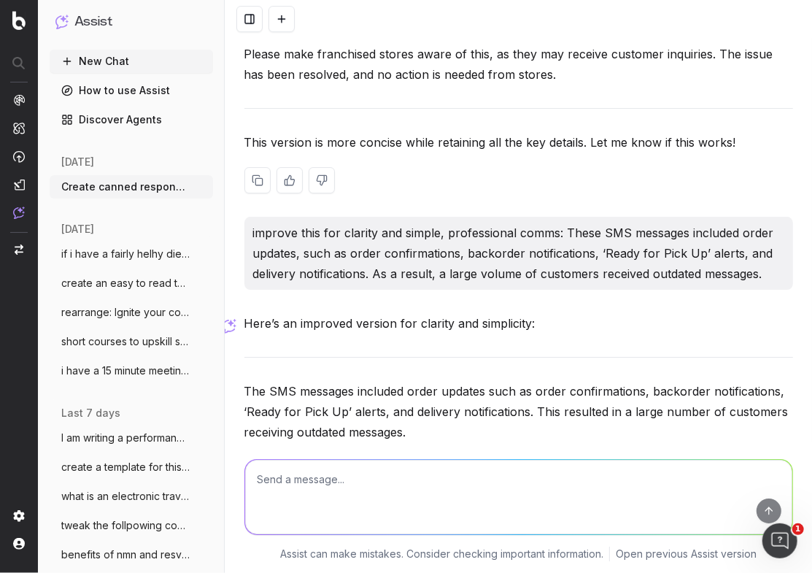
scroll to position [9436, 0]
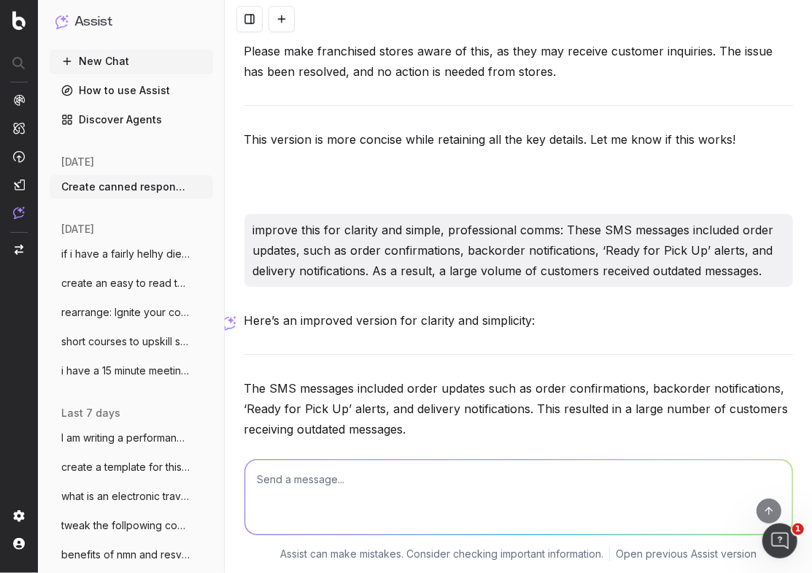
click at [279, 485] on textarea at bounding box center [518, 497] width 547 height 74
type textarea "perhaps change the order of the sentences?? it feels very clunky"
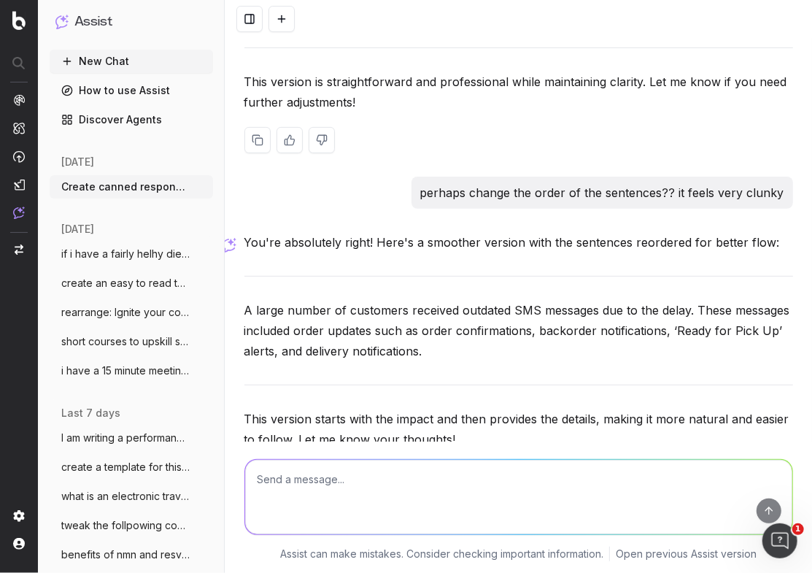
scroll to position [9890, 0]
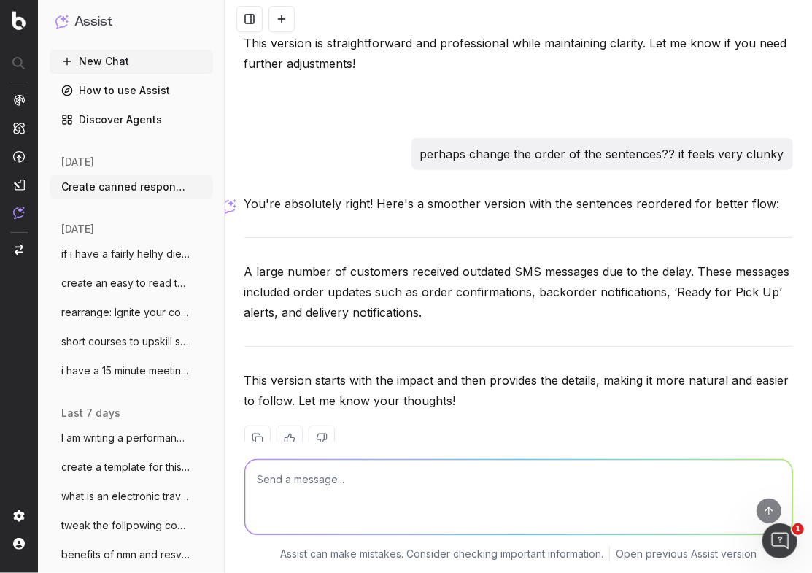
drag, startPoint x: 368, startPoint y: 279, endPoint x: 242, endPoint y: 239, distance: 131.5
copy p "A large number of customers received outdated SMS messages due to the delay. Th…"
click at [279, 489] on textarea at bounding box center [518, 497] width 547 height 74
paste textarea "Comms to service desk: Delayed SMS notifications sent to customers We want to i…"
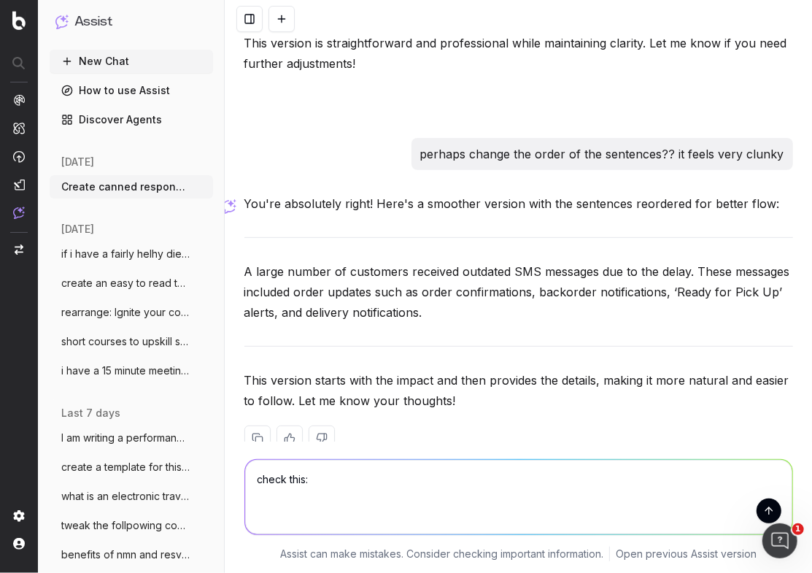
type textarea "check this: Comms to service desk: Delayed SMS notifications sent to customers …"
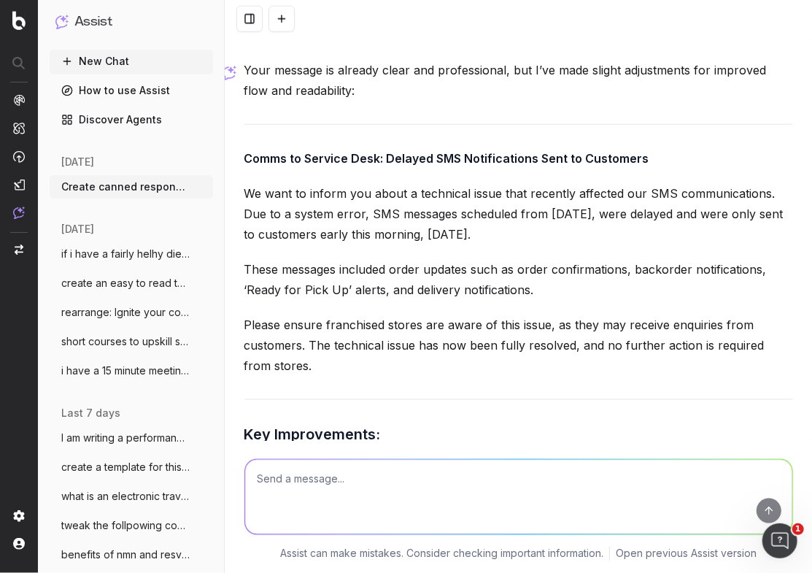
scroll to position [10522, 0]
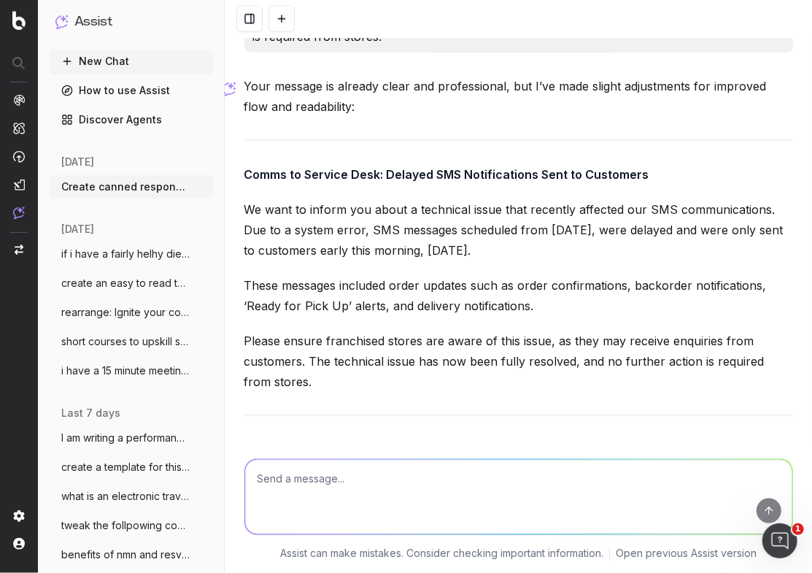
click at [301, 498] on textarea at bounding box center [518, 497] width 547 height 74
type textarea "ther options for the intro that are a little slicker"
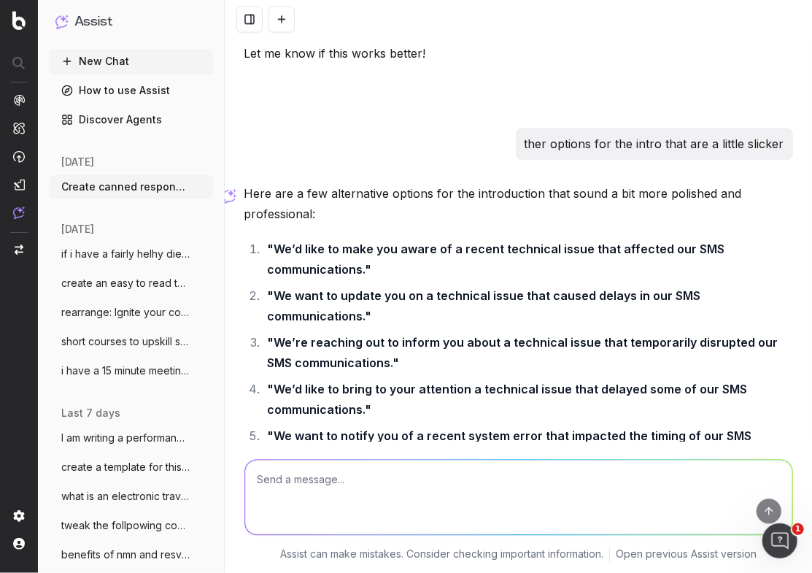
scroll to position [11107, 0]
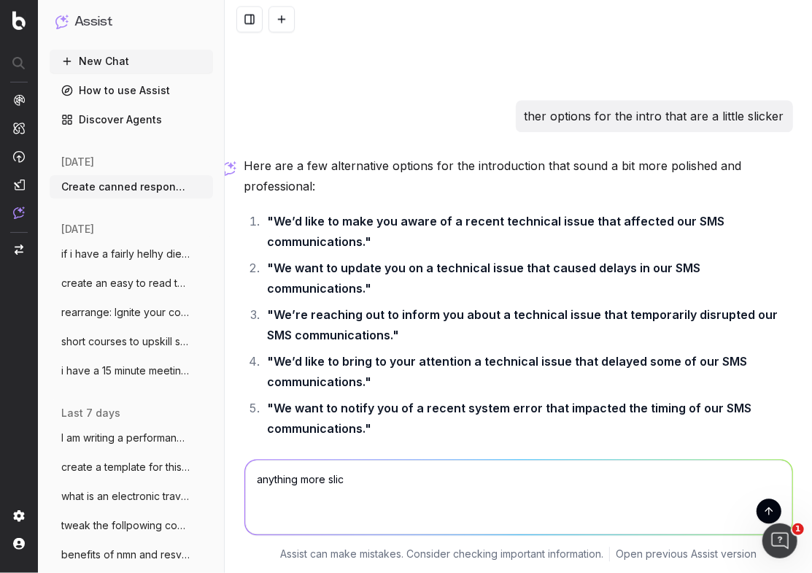
type textarea "anything more slick"
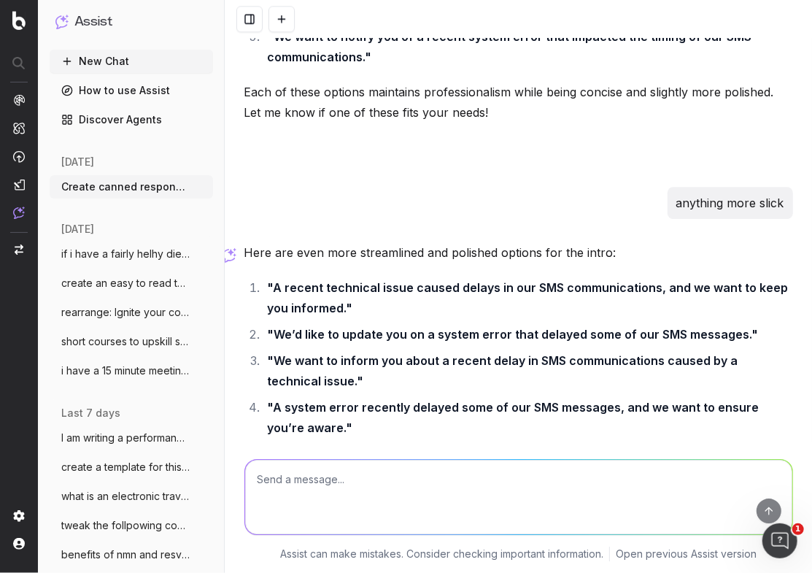
scroll to position [11485, 0]
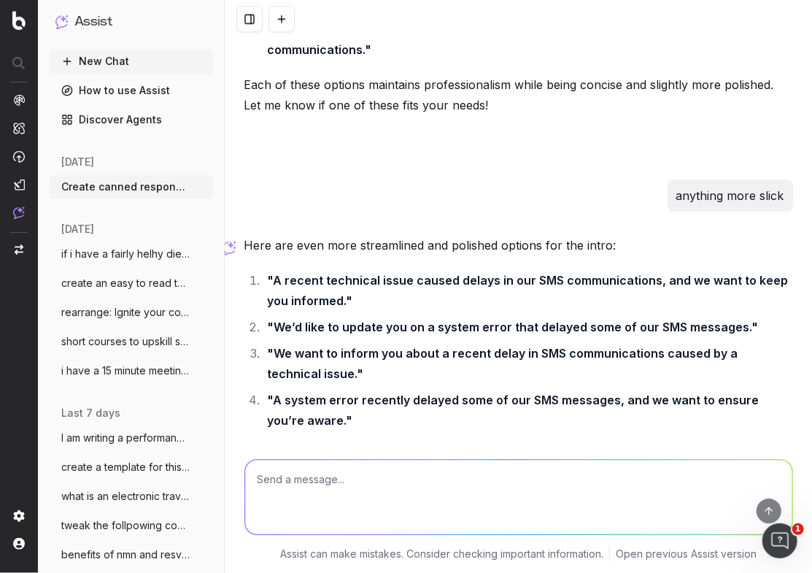
click at [319, 482] on textarea at bounding box center [518, 497] width 547 height 74
paste textarea "We sincerely apologise for any confusion caused by the unexpected SMS messages …"
type textarea "add somehitng about - your understanding is greatly appreciated: We sincerely a…"
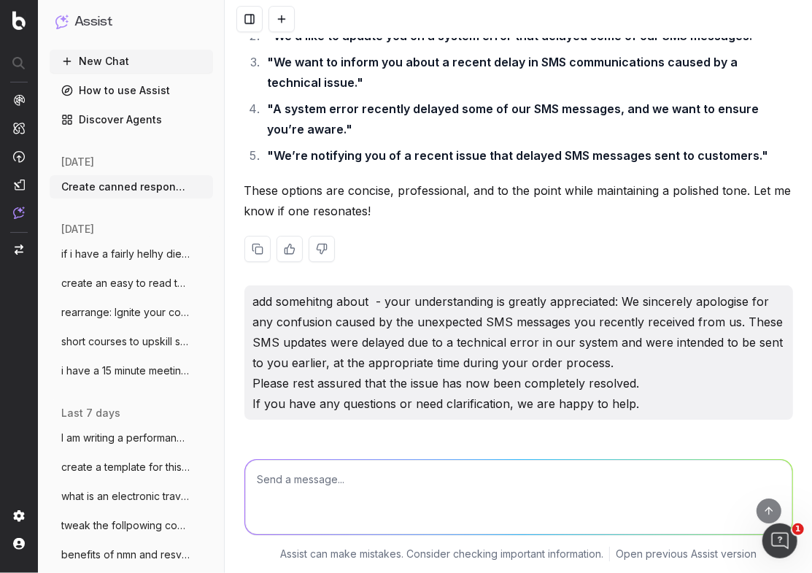
scroll to position [12095, 0]
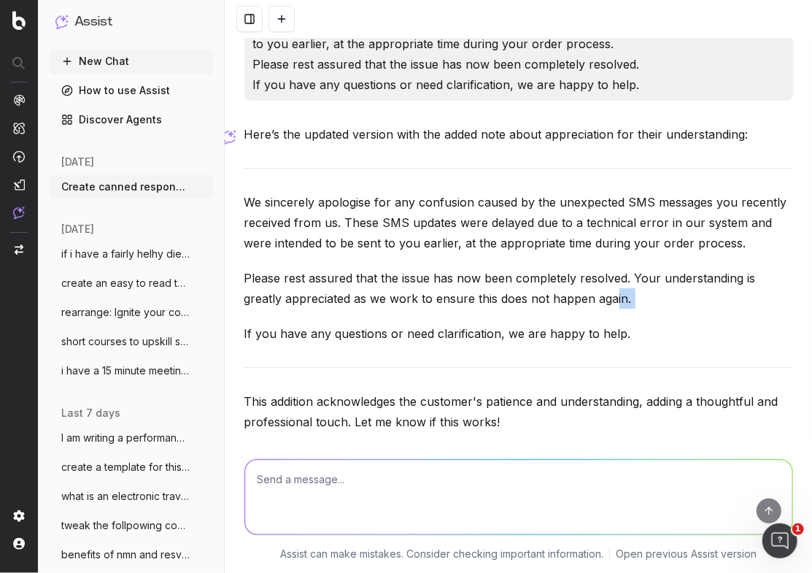
drag, startPoint x: 611, startPoint y: 256, endPoint x: 630, endPoint y: 252, distance: 18.6
click at [621, 252] on div "Here’s the updated version with the added note about appreciation for their und…" at bounding box center [518, 310] width 549 height 372
click at [630, 268] on p "Please rest assured that the issue has now been completely resolved. Your under…" at bounding box center [518, 288] width 549 height 41
drag, startPoint x: 632, startPoint y: 246, endPoint x: 632, endPoint y: 222, distance: 24.1
click at [632, 268] on p "Please rest assured that the issue has now been completely resolved. Your under…" at bounding box center [518, 288] width 549 height 41
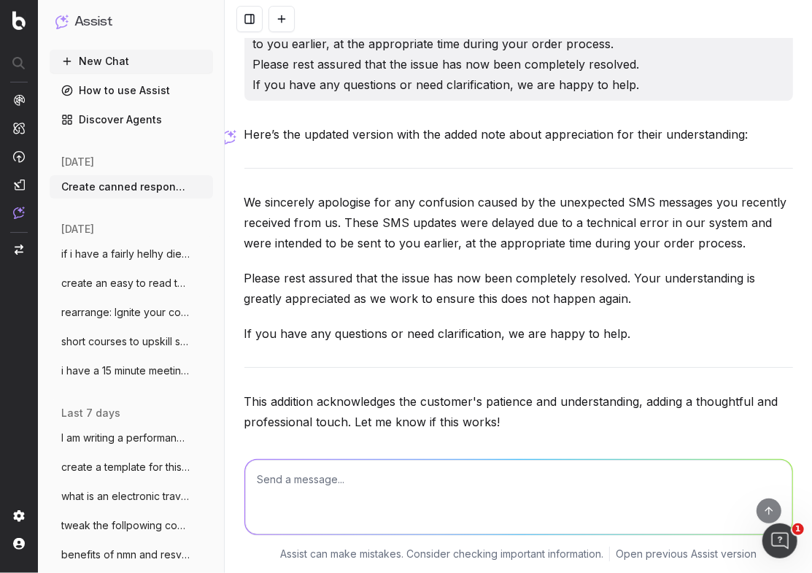
copy p "Your understanding is greatly appreciated as we work to ensure this does not ha…"
click at [298, 503] on textarea at bounding box center [518, 497] width 547 height 74
type textarea "O"
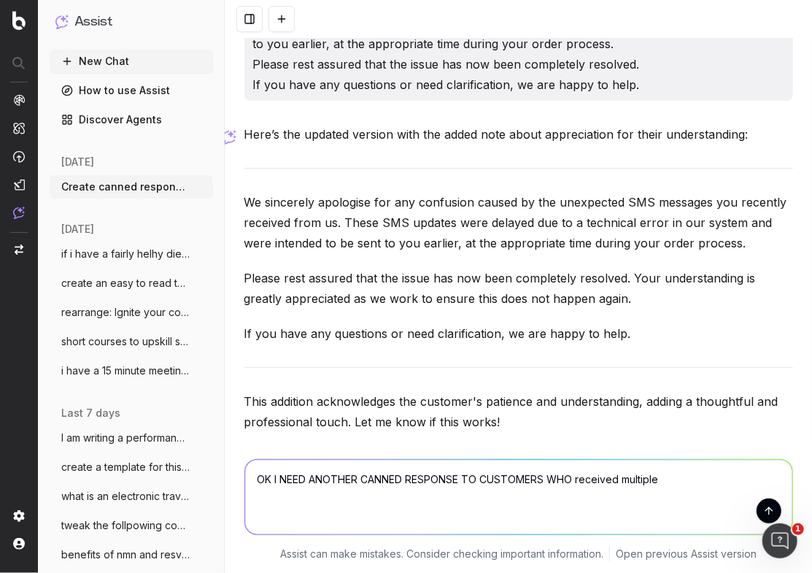
click at [579, 482] on textarea "OK I NEED ANOTHER CANNED RESPONSE TO CUSTOMERS WHO received multiple" at bounding box center [518, 497] width 547 height 74
drag, startPoint x: 741, startPoint y: 493, endPoint x: 738, endPoint y: 484, distance: 9.9
click at [741, 488] on textarea "OK I NEED ANOTHER CANNED RESPONSE TO CUSTOMERS WHO accidentally received multip…" at bounding box center [518, 497] width 547 height 74
paste textarea "I know you are pretty busy with other urgent tasks, but I have another request …"
type textarea "OK I NEED ANOTHER CANNED RESPONSE TO CUSTOMERS WHO accidentally received multip…"
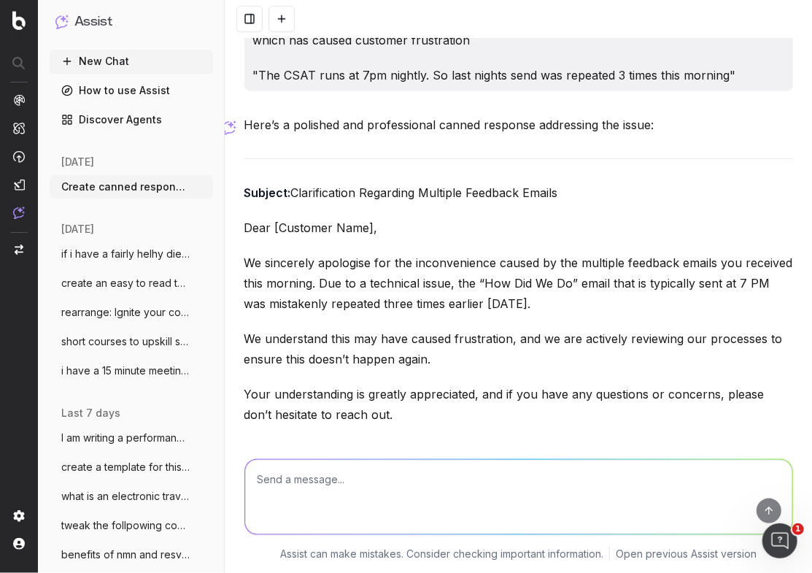
scroll to position [12706, 0]
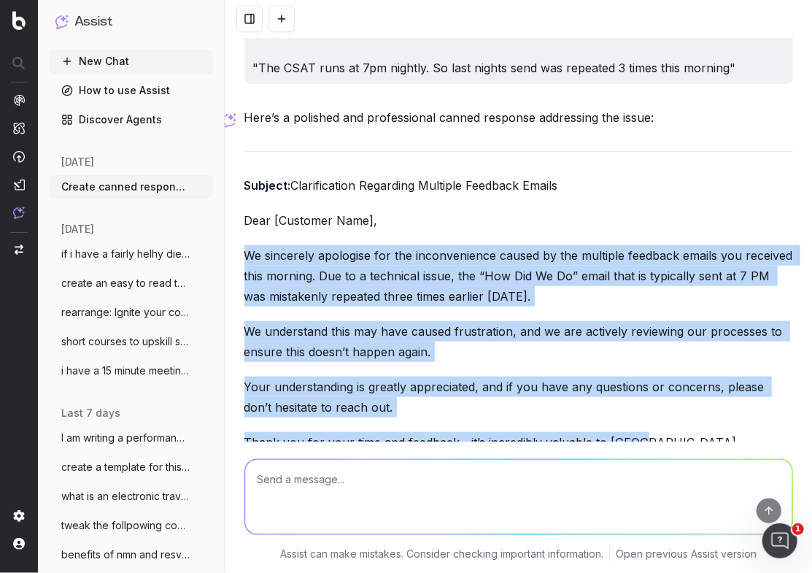
drag, startPoint x: 420, startPoint y: 368, endPoint x: 247, endPoint y: 203, distance: 239.5
click at [247, 203] on div "Here’s a polished and professional canned response addressing the issue: Subjec…" at bounding box center [518, 394] width 549 height 574
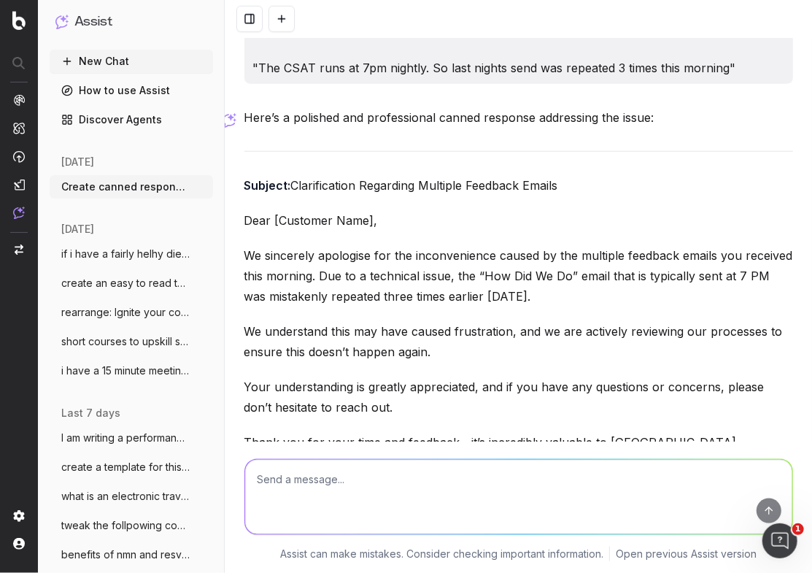
click at [293, 480] on textarea at bounding box center [518, 497] width 547 height 74
paste textarea "We sincerely apologise for the inconvenience caused by the multiple feedback em…"
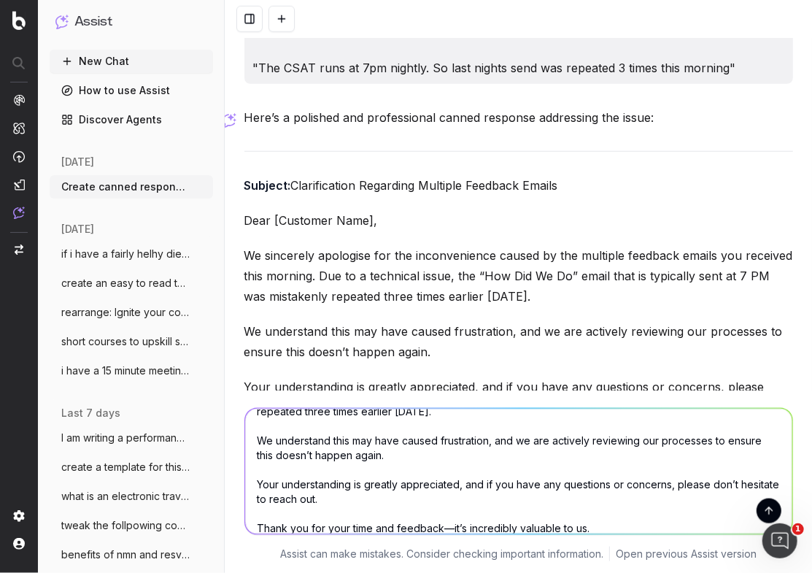
scroll to position [0, 0]
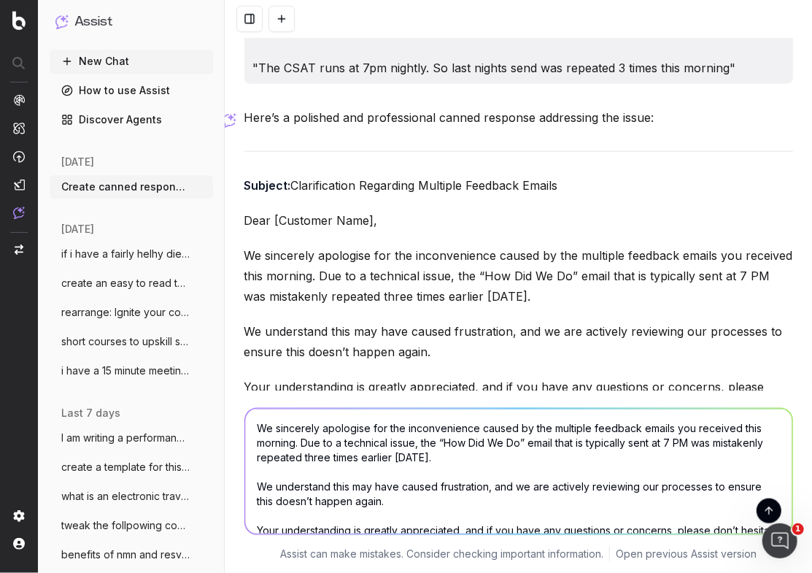
drag, startPoint x: 696, startPoint y: 441, endPoint x: 560, endPoint y: 443, distance: 136.5
click at [557, 442] on textarea "We sincerely apologise for the inconvenience caused by the multiple feedback em…" at bounding box center [518, 472] width 547 height 126
paste textarea "customer satisfaction survey designed to gather feedback on your recent shoppin…"
drag, startPoint x: 579, startPoint y: 444, endPoint x: 558, endPoint y: 445, distance: 21.2
click at [558, 445] on textarea "We sincerely apologise for the inconvenience caused by the multiple feedback em…" at bounding box center [518, 472] width 547 height 126
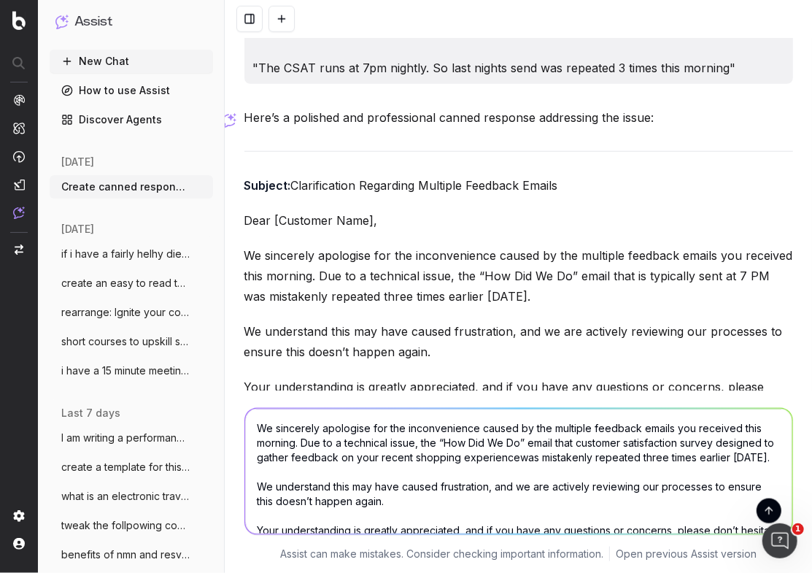
click at [565, 445] on textarea "We sincerely apologise for the inconvenience caused by the multiple feedback em…" at bounding box center [518, 472] width 547 height 126
click at [580, 442] on textarea "We sincerely apologise for the inconvenience caused by the multiple feedback em…" at bounding box center [518, 472] width 547 height 126
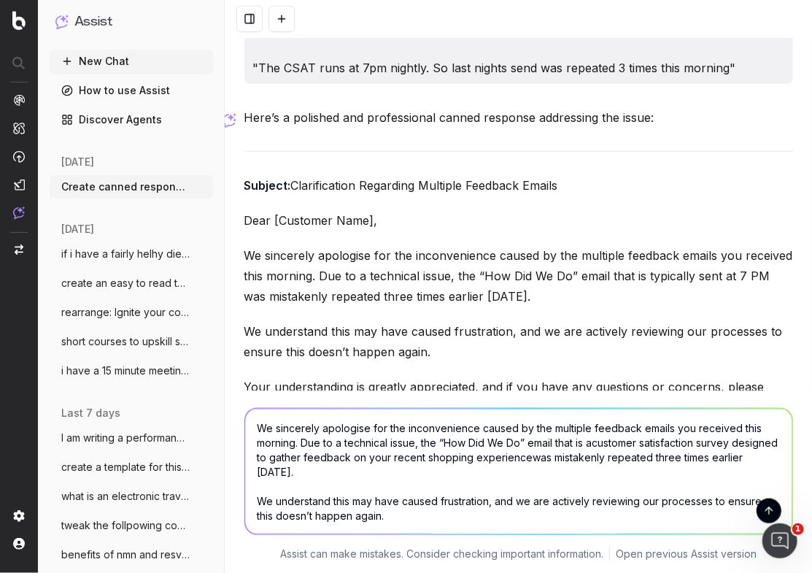
type textarea "We sincerely apologise for the inconvenience caused by the multiple feedback em…"
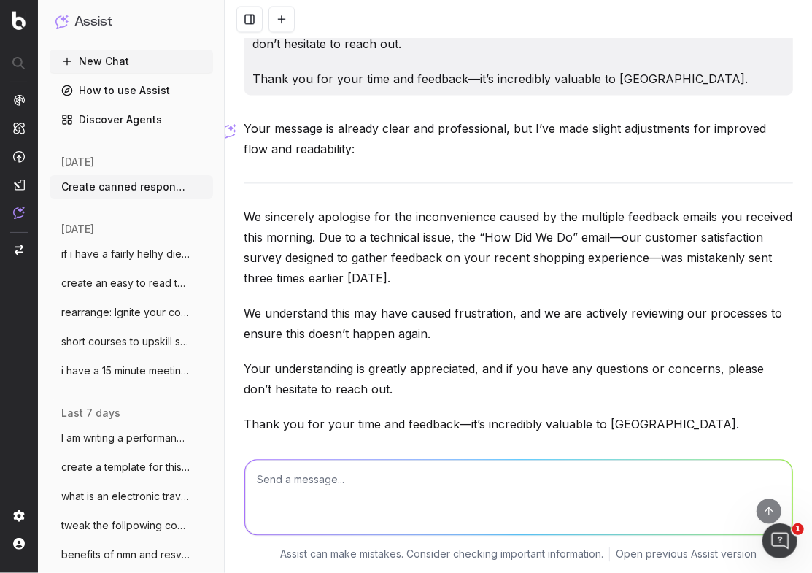
scroll to position [13456, 0]
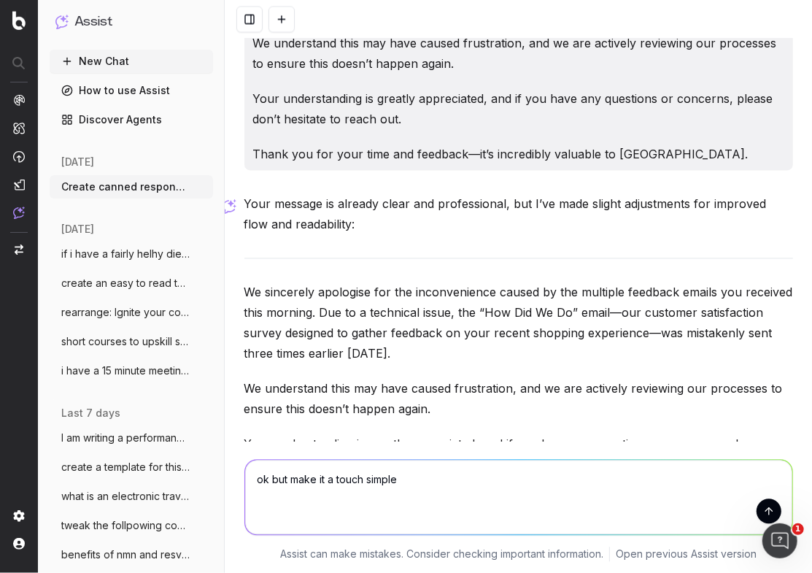
type textarea "ok but make it a touch simpler"
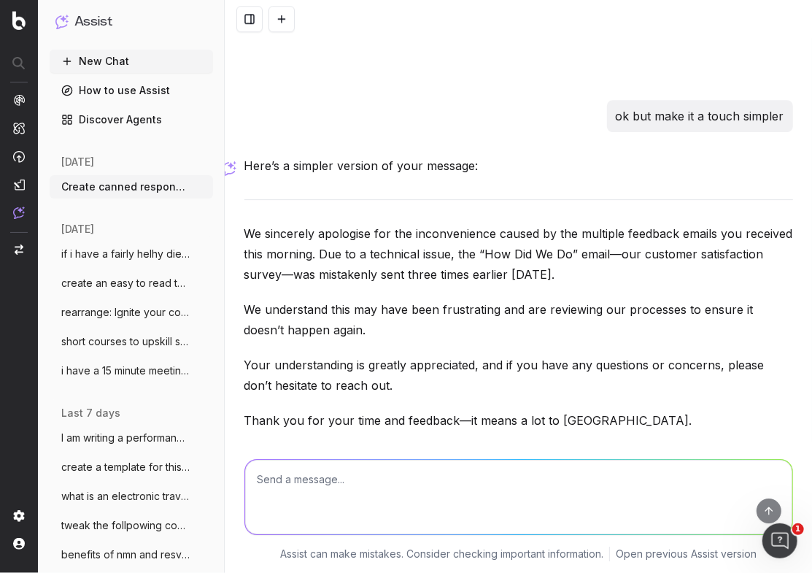
scroll to position [14112, 0]
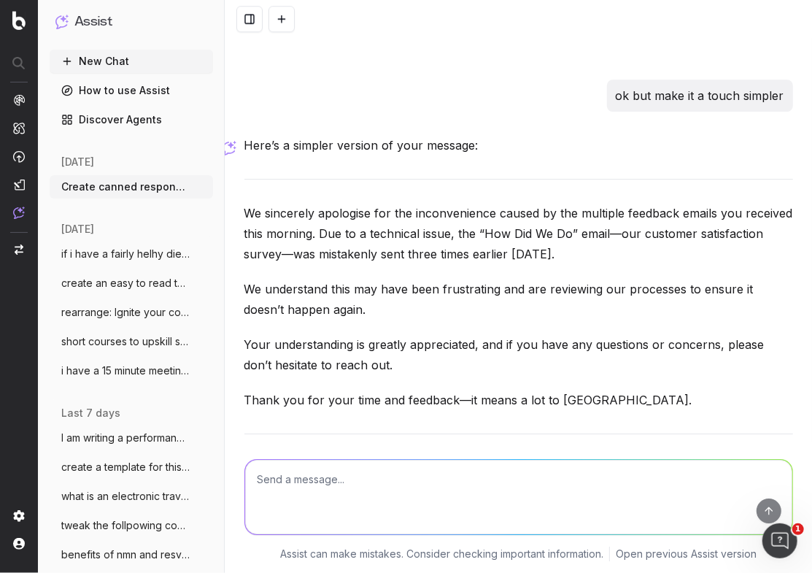
drag, startPoint x: 290, startPoint y: 263, endPoint x: 236, endPoint y: 159, distance: 116.5
click at [237, 158] on div "Create canned response to customers/stores that will be sent by my customer ser…" at bounding box center [518, 286] width 587 height 573
click at [292, 479] on textarea at bounding box center [518, 497] width 547 height 74
paste textarea "Canned response to customers: Multiple CSAT emails Dear [Customer Name], We sin…"
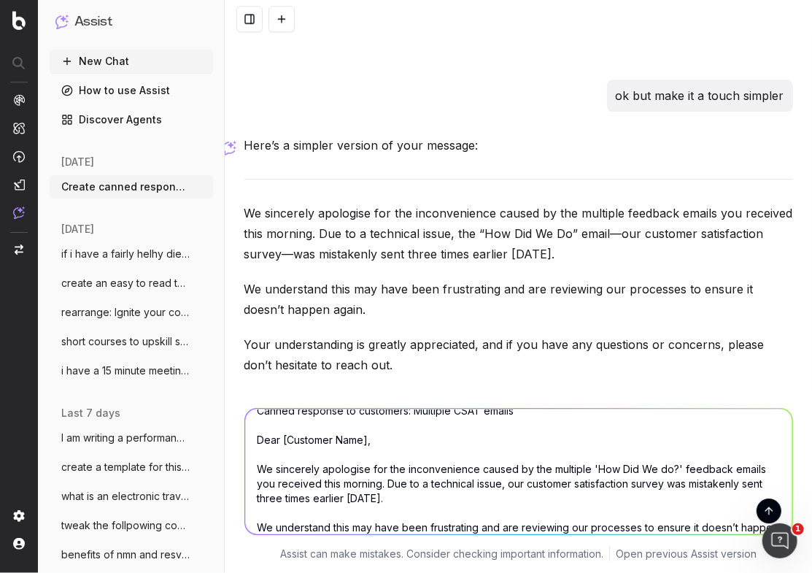
scroll to position [0, 0]
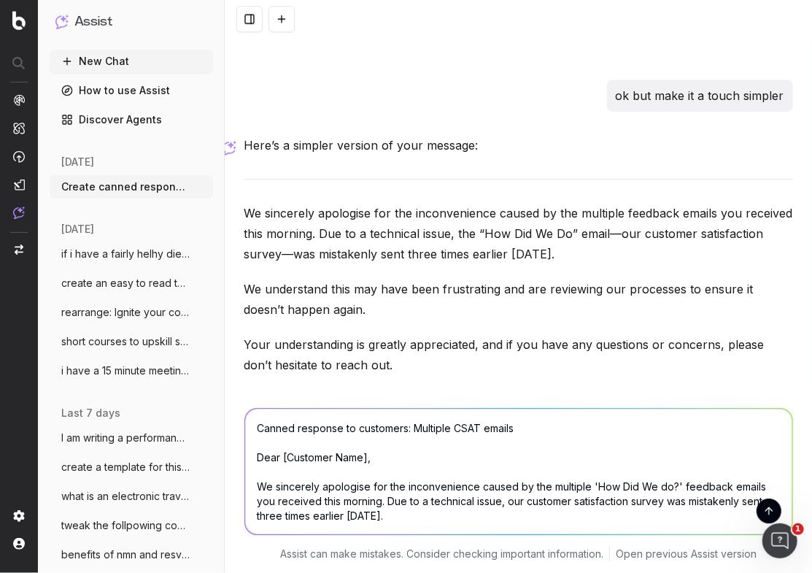
click at [255, 425] on textarea "Canned response to customers: Multiple CSAT emails Dear [Customer Name], We sin…" at bounding box center [518, 472] width 547 height 126
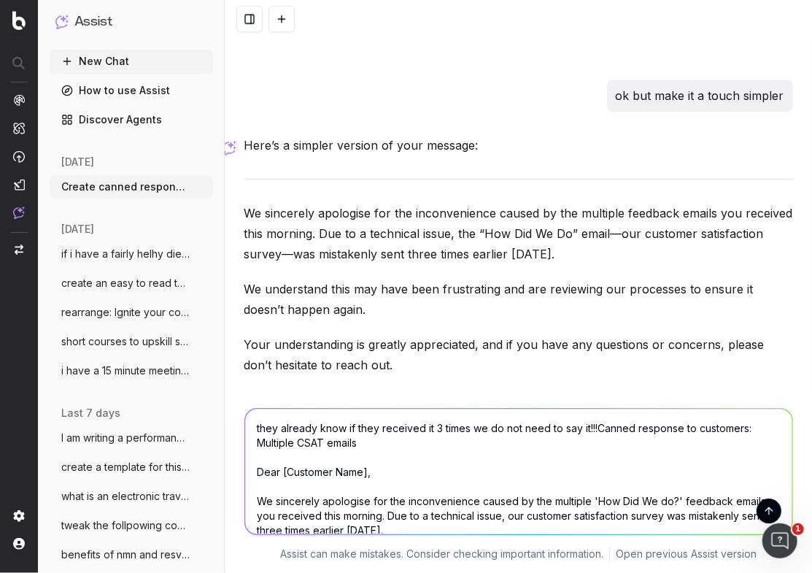
type textarea "they already know if they received it 3 times we do not need to say it!!! Canne…"
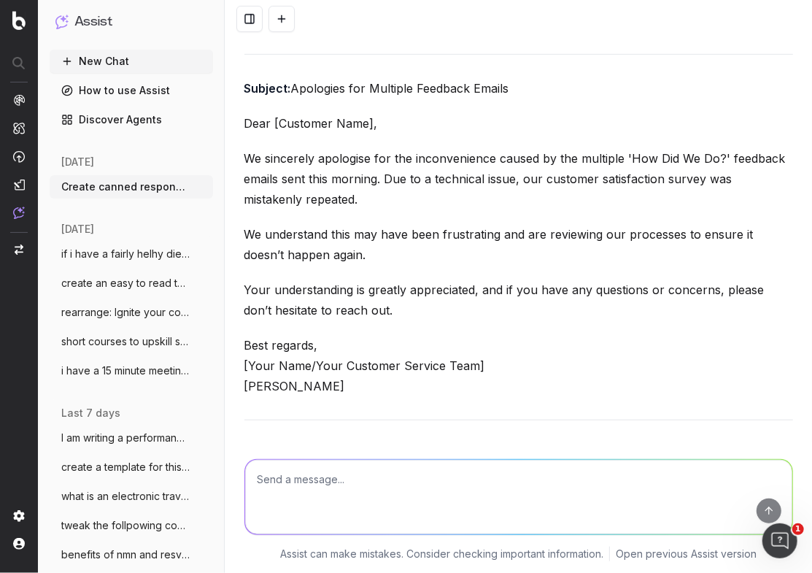
scroll to position [14979, 0]
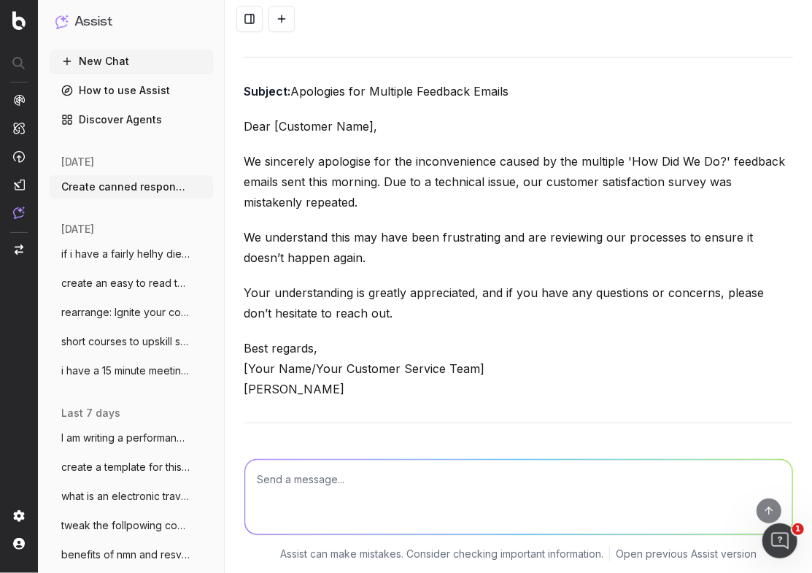
click at [307, 490] on textarea at bounding box center [518, 497] width 547 height 74
type textarea "hmmm it was repeated but it was the send that was repeated"
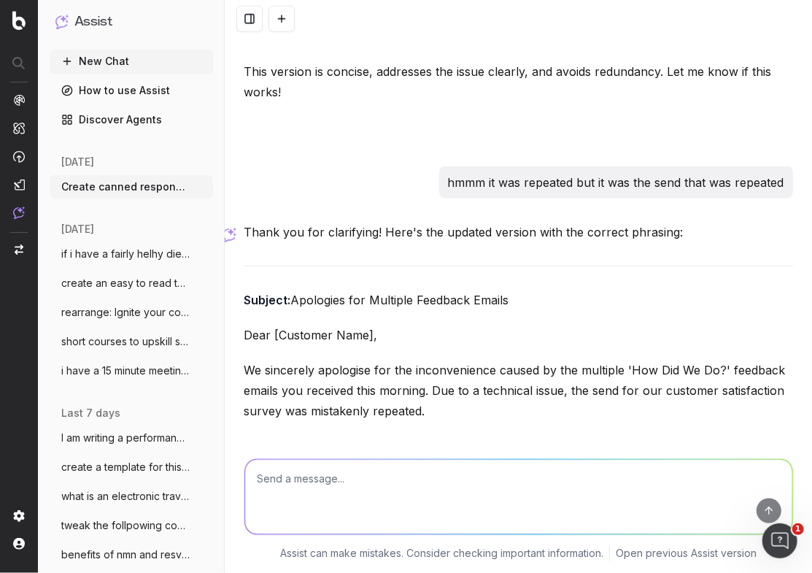
scroll to position [15370, 0]
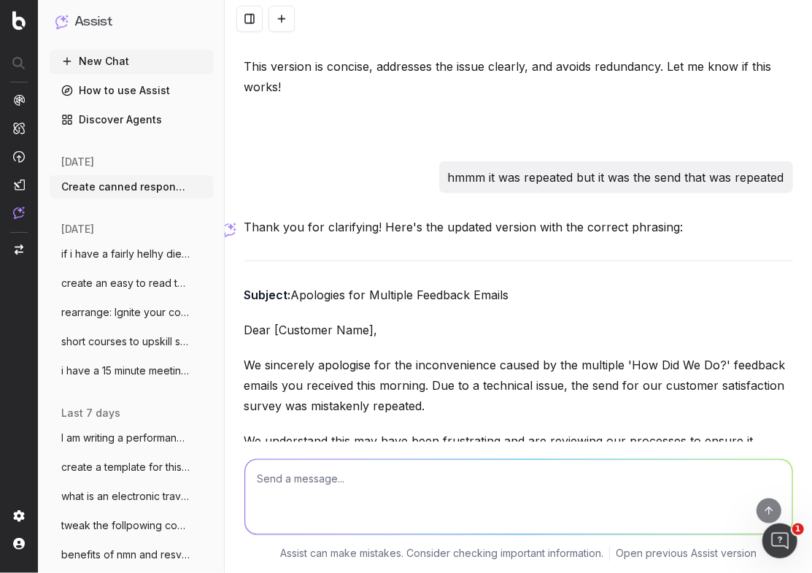
drag, startPoint x: 421, startPoint y: 348, endPoint x: 434, endPoint y: 376, distance: 30.7
click at [430, 355] on p "We sincerely apologise for the inconvenience caused by the multiple 'How Did We…" at bounding box center [518, 385] width 549 height 61
click at [339, 489] on textarea at bounding box center [518, 497] width 547 height 74
paste textarea "Due to a technical issue, the send for our customer satisfaction survey was mis…"
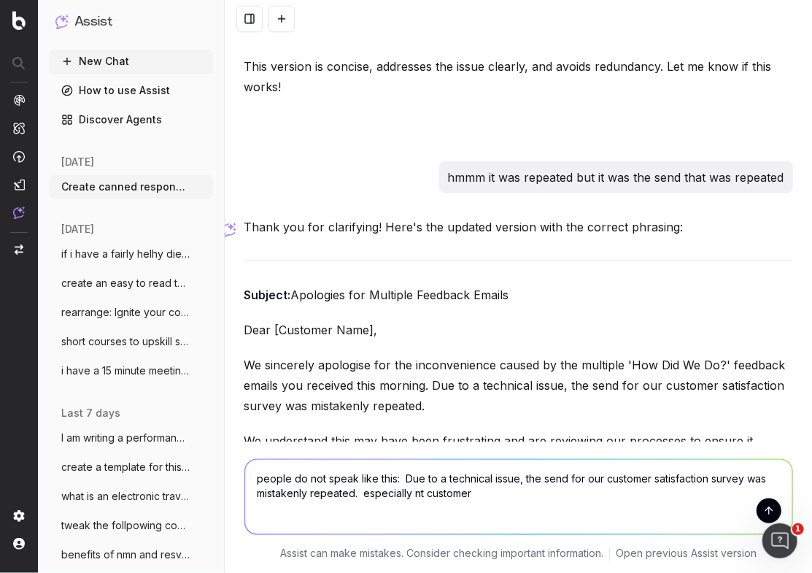
type textarea "people do not speak like this: Due to a technical issue, the send for our custo…"
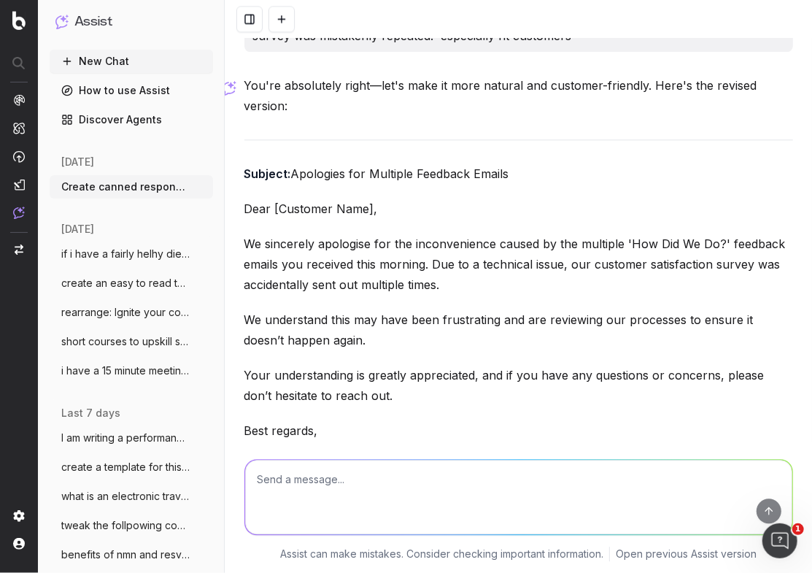
scroll to position [16120, 0]
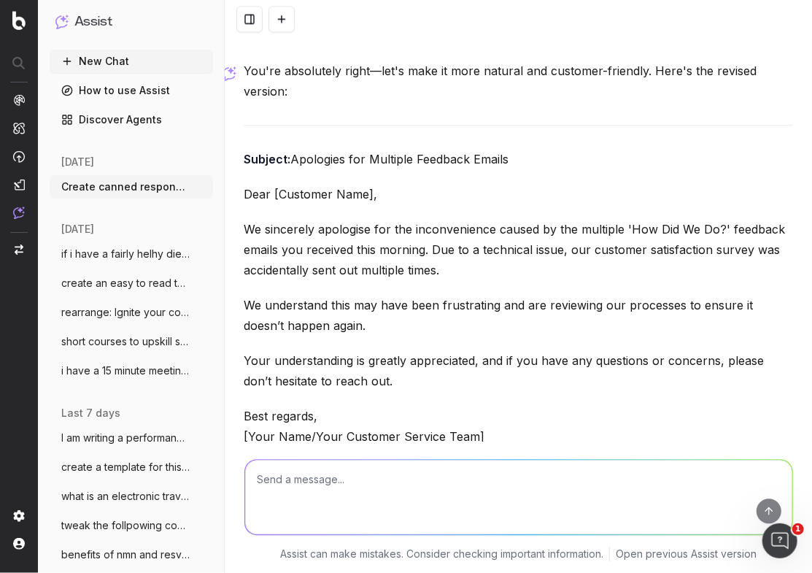
click at [360, 406] on p "Best regards, [Your Name/Your Customer Service Team] [PERSON_NAME]" at bounding box center [518, 436] width 549 height 61
drag, startPoint x: 352, startPoint y: 376, endPoint x: 360, endPoint y: 375, distance: 8.1
click at [353, 406] on p "Best regards, [Your Name/Your Customer Service Team] [PERSON_NAME]" at bounding box center [518, 436] width 549 height 61
drag, startPoint x: 278, startPoint y: 376, endPoint x: 250, endPoint y: 376, distance: 28.5
click at [250, 406] on p "Best regards, [Your Name/Your Customer Service Team] [PERSON_NAME]" at bounding box center [518, 436] width 549 height 61
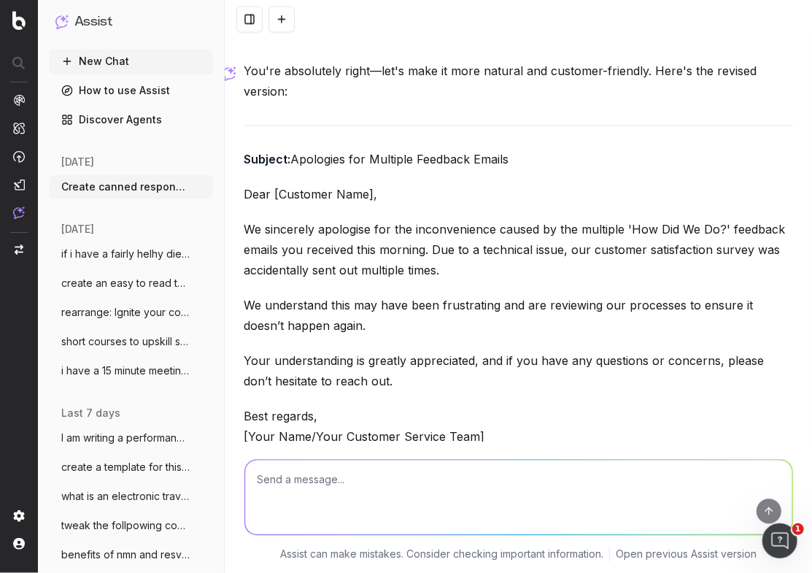
drag, startPoint x: 472, startPoint y: 352, endPoint x: 399, endPoint y: 346, distance: 73.2
click at [465, 406] on p "Best regards, [Your Name/Your Customer Service Team] [PERSON_NAME]" at bounding box center [518, 436] width 549 height 61
drag, startPoint x: 360, startPoint y: 325, endPoint x: 243, endPoint y: 138, distance: 220.7
click at [312, 485] on textarea at bounding box center [518, 497] width 547 height 74
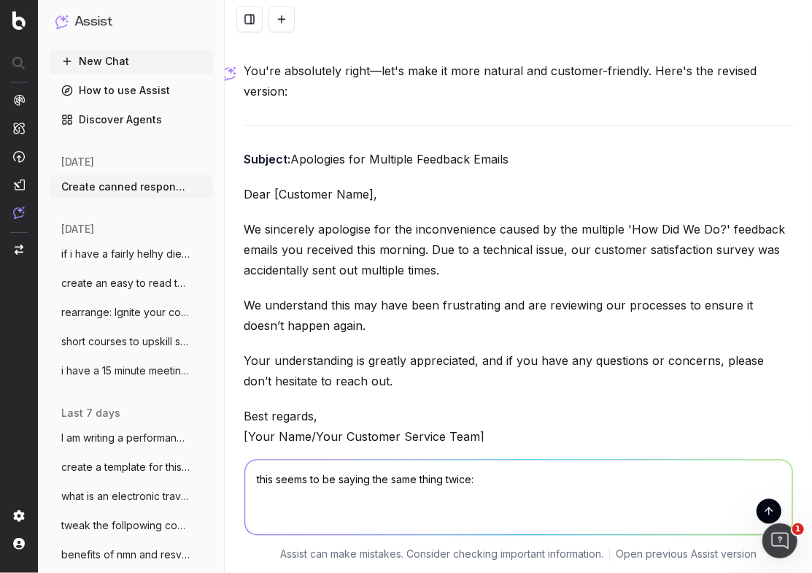
paste textarea "We sincerely apologise for the inconvenience caused by the multiple 'How Did We…"
type textarea "this seems to be saying the same thing twice: We sincerely apologise for the in…"
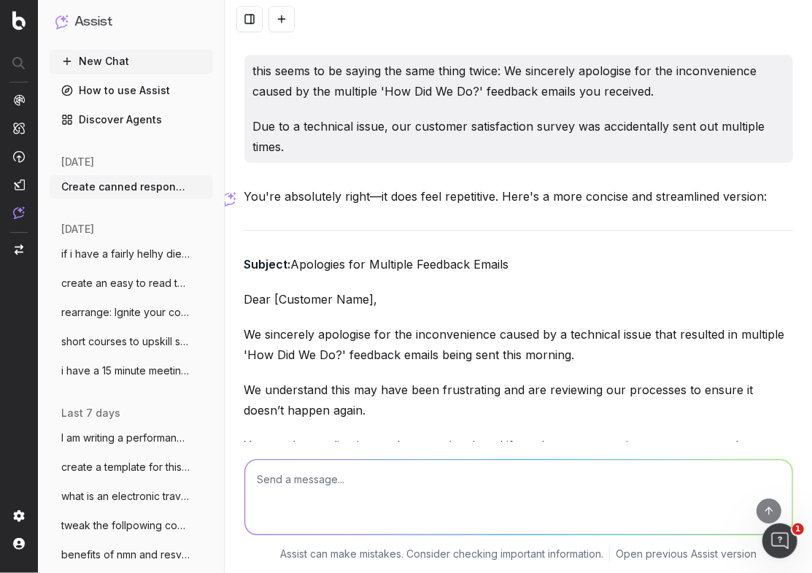
scroll to position [16688, 0]
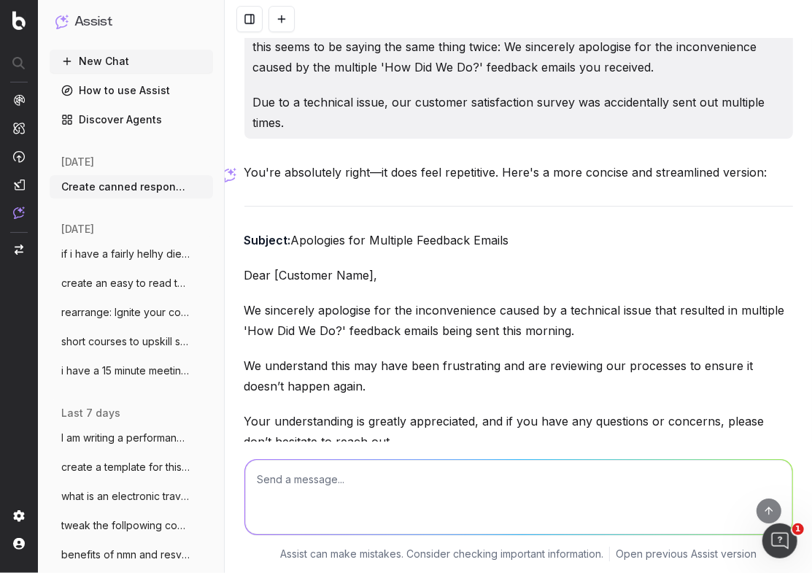
drag, startPoint x: 587, startPoint y: 280, endPoint x: 249, endPoint y: 247, distance: 339.4
click at [247, 300] on p "We sincerely apologise for the inconvenience caused by a technical issue that r…" at bounding box center [518, 320] width 549 height 41
click at [321, 477] on textarea at bounding box center [518, 497] width 547 height 74
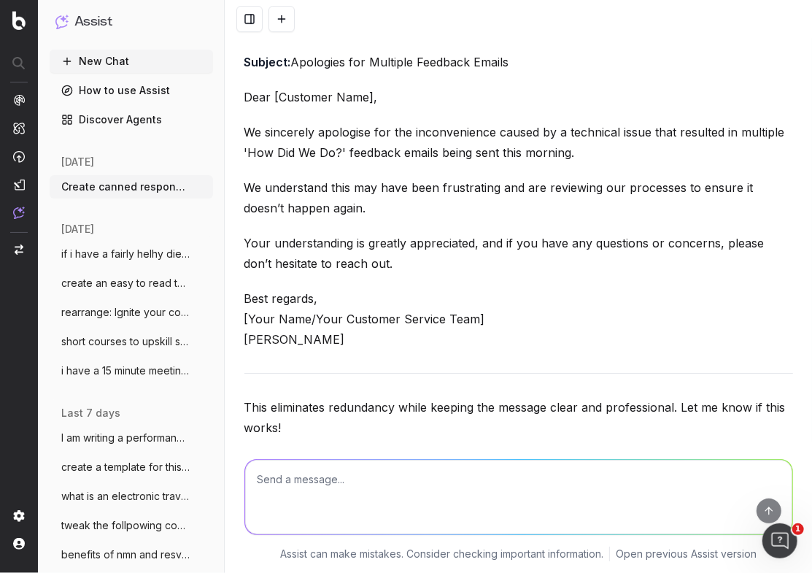
scroll to position [16783, 0]
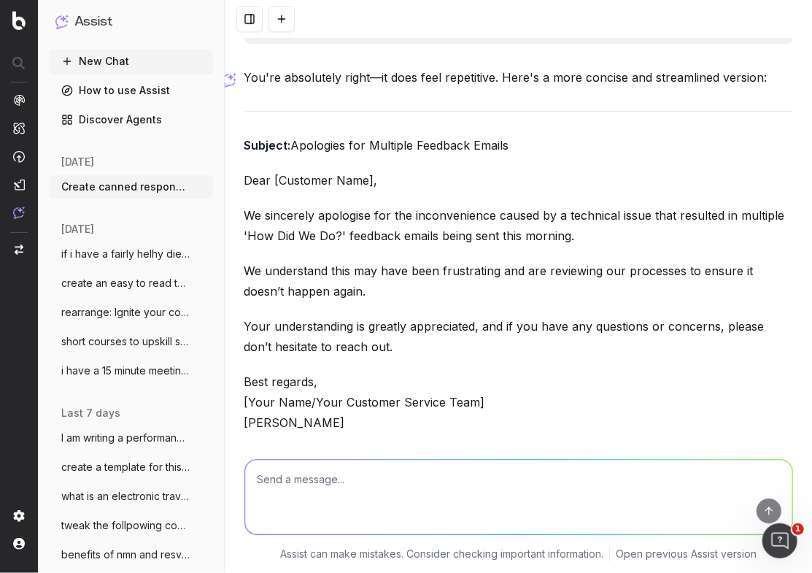
drag, startPoint x: 379, startPoint y: 175, endPoint x: 284, endPoint y: 226, distance: 107.7
click at [274, 487] on textarea at bounding box center [518, 497] width 547 height 74
paste textarea "We sincerely apologise for the inconvenience caused by a technical issue that r…"
type textarea "seems a bit of a mouythful: We sincerely apologise for the inconvenience caused…"
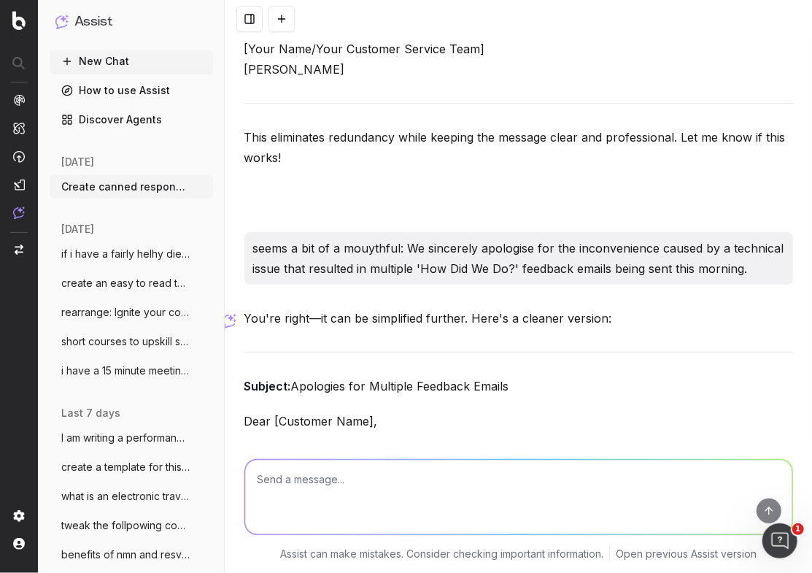
scroll to position [17223, 0]
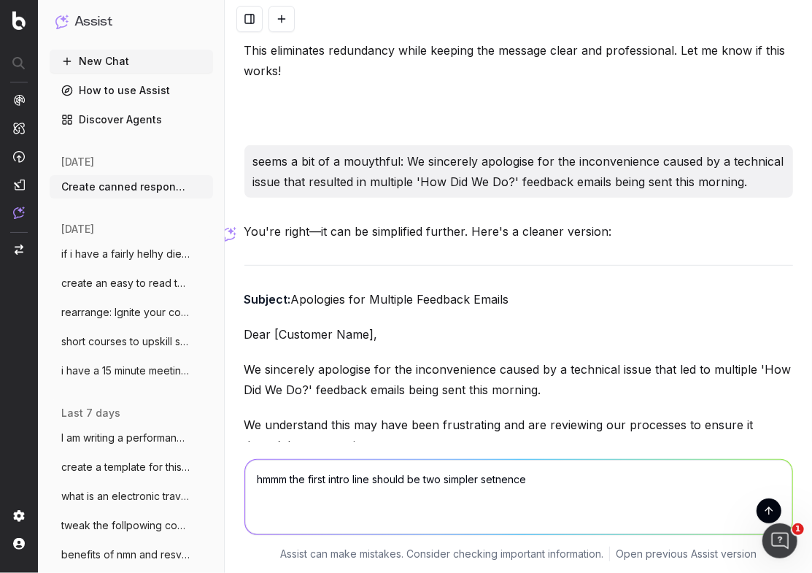
type textarea "hmmm the first intro line should be two simpler setnences"
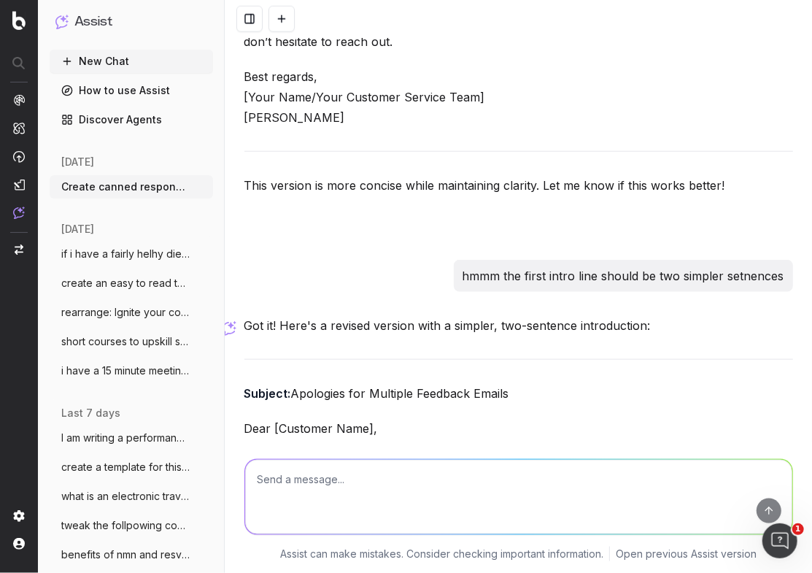
scroll to position [17768, 0]
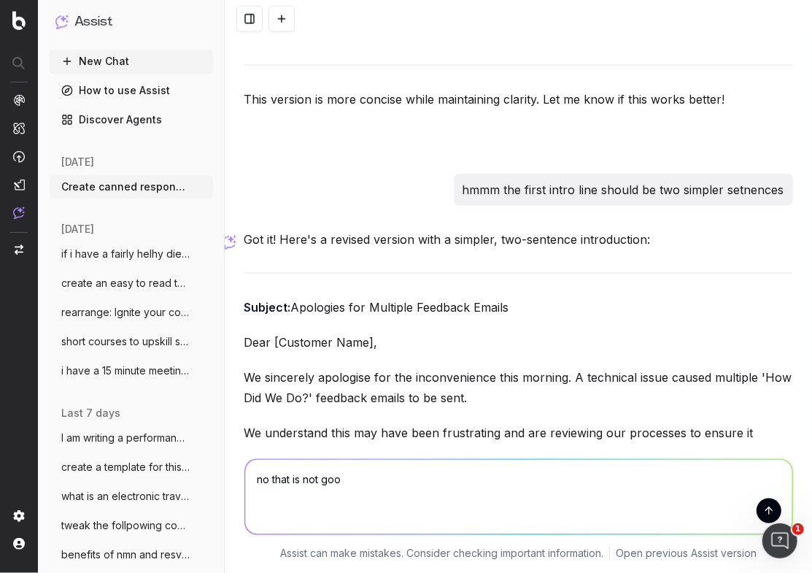
type textarea "no that is not good"
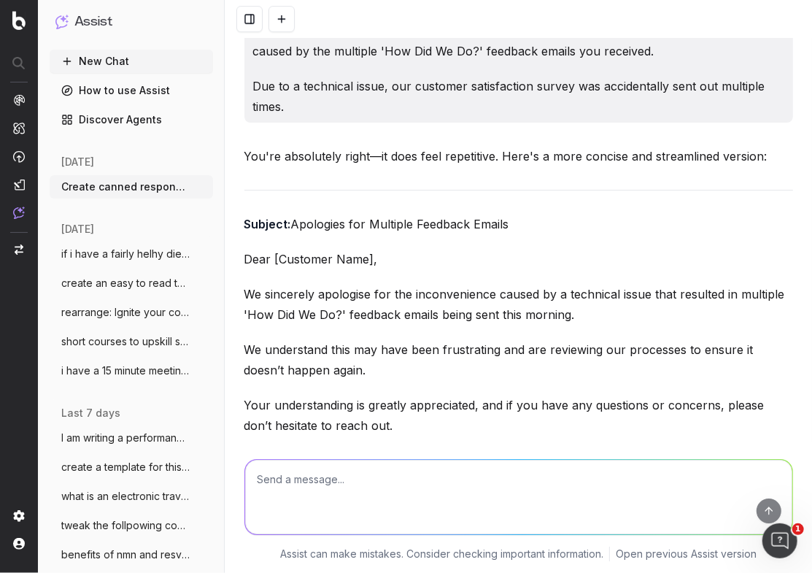
scroll to position [16705, 0]
drag, startPoint x: 603, startPoint y: 260, endPoint x: 239, endPoint y: 237, distance: 364.8
click at [311, 476] on textarea at bounding box center [518, 497] width 547 height 74
paste textarea "We sincerely apologise for the inconvenience caused by a technical issue that r…"
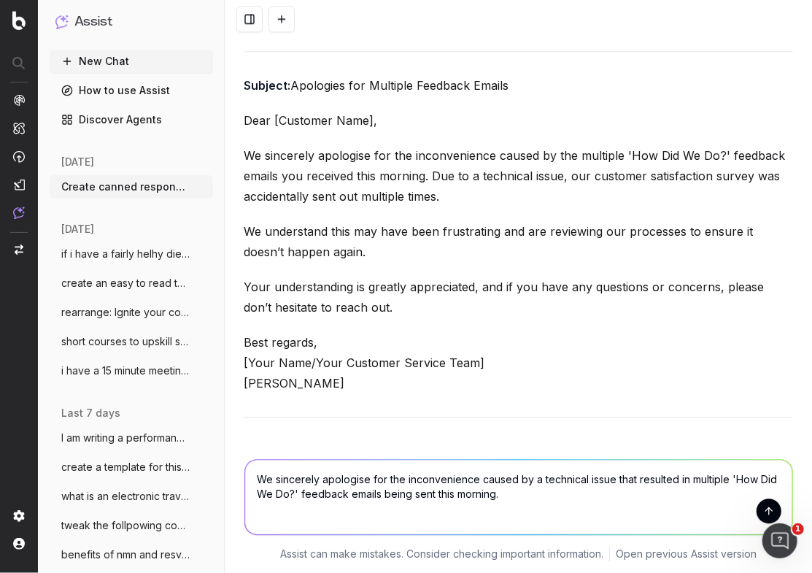
scroll to position [16060, 0]
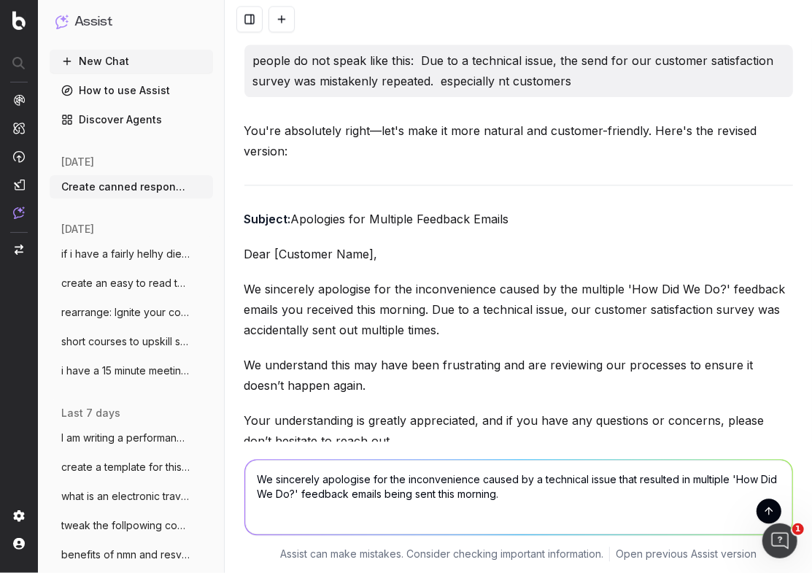
drag, startPoint x: 451, startPoint y: 265, endPoint x: 443, endPoint y: 261, distance: 8.8
click at [451, 279] on p "We sincerely apologise for the inconvenience caused by the multiple 'How Did We…" at bounding box center [518, 309] width 549 height 61
drag, startPoint x: 444, startPoint y: 272, endPoint x: 241, endPoint y: 231, distance: 207.1
drag, startPoint x: 513, startPoint y: 520, endPoint x: 516, endPoint y: 509, distance: 12.0
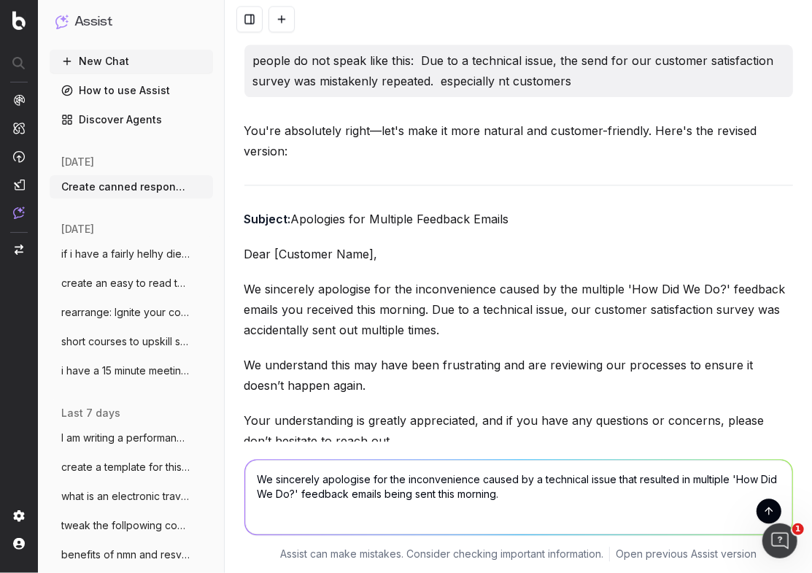
click at [510, 519] on textarea "We sincerely apologise for the inconvenience caused by a technical issue that r…" at bounding box center [518, 497] width 547 height 74
drag, startPoint x: 518, startPoint y: 498, endPoint x: 256, endPoint y: 478, distance: 262.8
click at [253, 478] on textarea "We sincerely apologise for the inconvenience caused by a technical issue that r…" at bounding box center [518, 497] width 547 height 74
paste textarea "the multiple 'How Did We Do?' feedback emails you received this morning. Due to…"
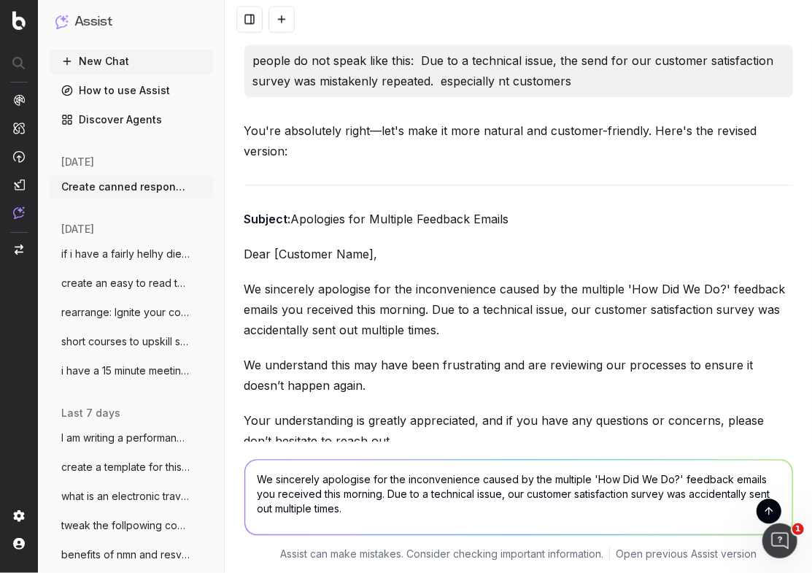
drag, startPoint x: 476, startPoint y: 477, endPoint x: 412, endPoint y: 485, distance: 64.6
click at [405, 477] on textarea "We sincerely apologise for the inconvenience caused by the multiple 'How Did We…" at bounding box center [518, 497] width 547 height 74
drag, startPoint x: 644, startPoint y: 493, endPoint x: 509, endPoint y: 497, distance: 135.8
click at [508, 497] on textarea "We sincerely apologise for the confusion caused by the multiple 'How Did We Do?…" at bounding box center [518, 497] width 547 height 74
drag, startPoint x: 704, startPoint y: 480, endPoint x: 659, endPoint y: 479, distance: 45.3
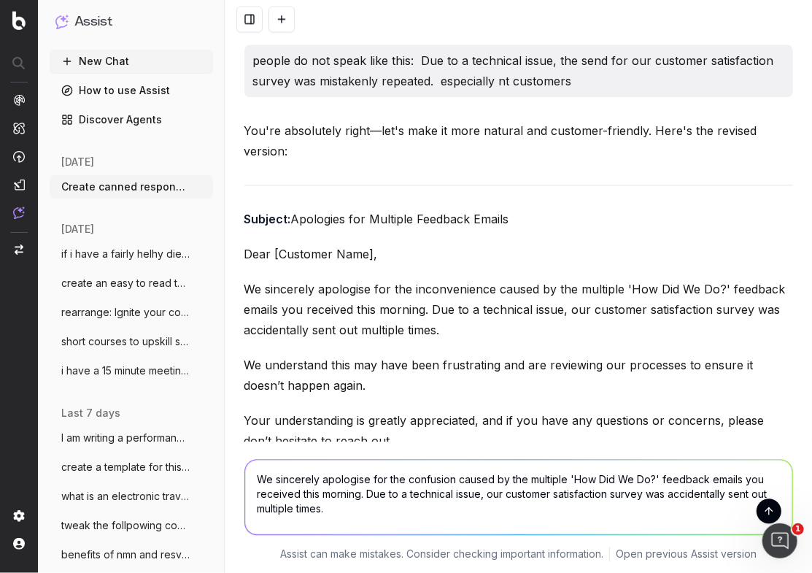
click at [659, 479] on textarea "We sincerely apologise for the confusion caused by the multiple 'How Did We Do?…" at bounding box center [518, 497] width 547 height 74
paste textarea "customer satisfaction survey"
click at [435, 520] on textarea "We sincerely apologise for the confusion caused by the multiple 'How Did We Do?…" at bounding box center [518, 497] width 547 height 74
drag, startPoint x: 434, startPoint y: 513, endPoint x: 474, endPoint y: 508, distance: 40.5
click at [458, 495] on textarea "We sincerely apologise for the confusion caused by the multiple 'How Did We Do?…" at bounding box center [518, 497] width 547 height 74
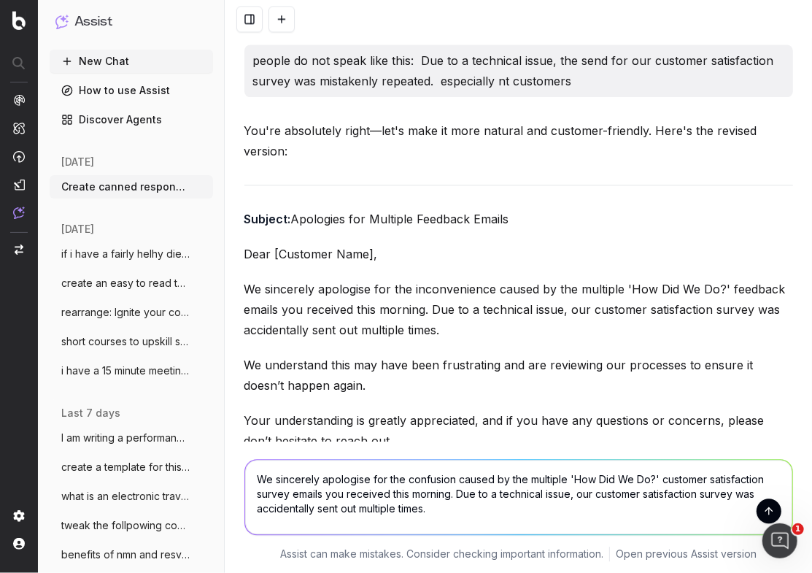
drag, startPoint x: 474, startPoint y: 508, endPoint x: 474, endPoint y: 499, distance: 8.8
click at [472, 505] on textarea "We sincerely apologise for the confusion caused by the multiple 'How Did We Do?…" at bounding box center [518, 497] width 547 height 74
drag, startPoint x: 476, startPoint y: 493, endPoint x: 458, endPoint y: 491, distance: 18.4
click at [458, 491] on textarea "We sincerely apologise for the confusion caused by the multiple 'How Did We Do?…" at bounding box center [518, 497] width 547 height 74
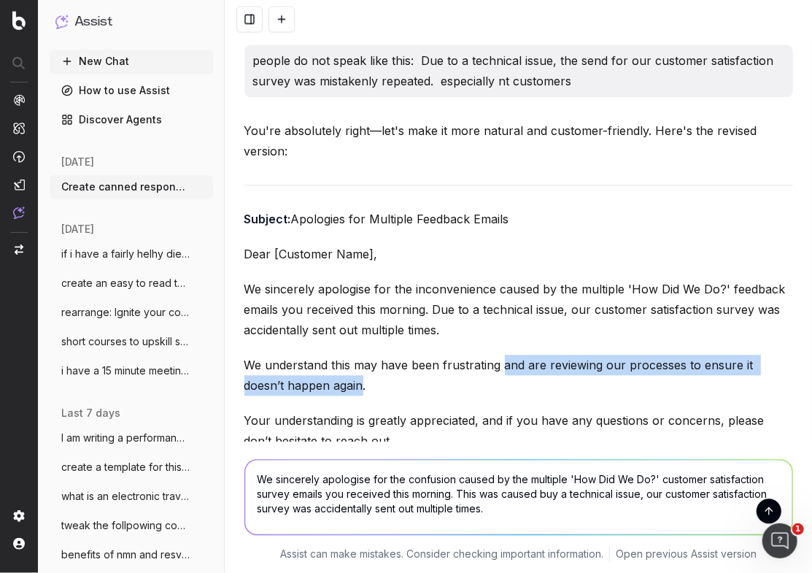
drag, startPoint x: 317, startPoint y: 328, endPoint x: 496, endPoint y: 344, distance: 179.6
click at [501, 355] on p "We understand this may have been frustrating and are reviewing our processes to…" at bounding box center [518, 375] width 549 height 41
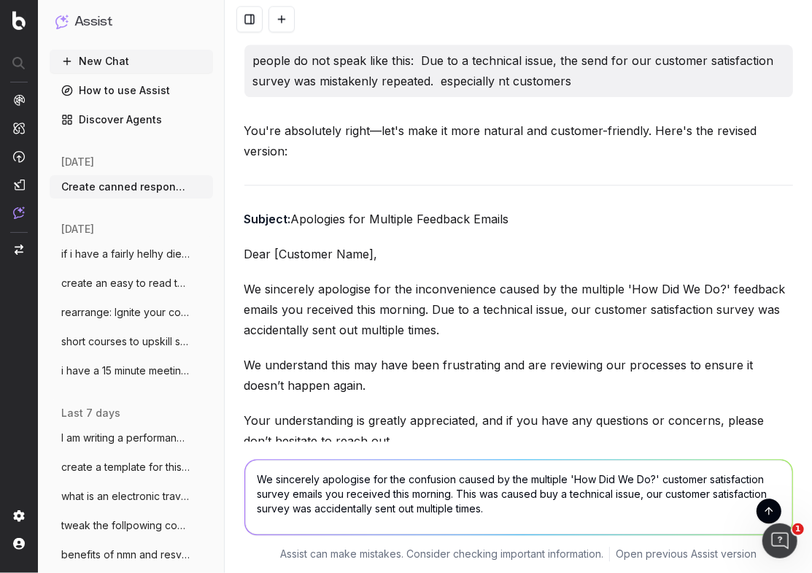
click at [496, 507] on textarea "We sincerely apologise for the confusion caused by the multiple 'How Did We Do?…" at bounding box center [518, 497] width 547 height 74
drag, startPoint x: 495, startPoint y: 511, endPoint x: 660, endPoint y: 493, distance: 165.8
click at [649, 492] on textarea "We sincerely apologise for the confusion caused by the multiple 'How Did We Do?…" at bounding box center [518, 497] width 547 height 74
paste textarea "and are reviewing our processes to ensure it doesn’t happen again"
click at [670, 498] on textarea "We sincerely apologise for the confusion caused by the multiple 'How Did We Do?…" at bounding box center [518, 497] width 547 height 74
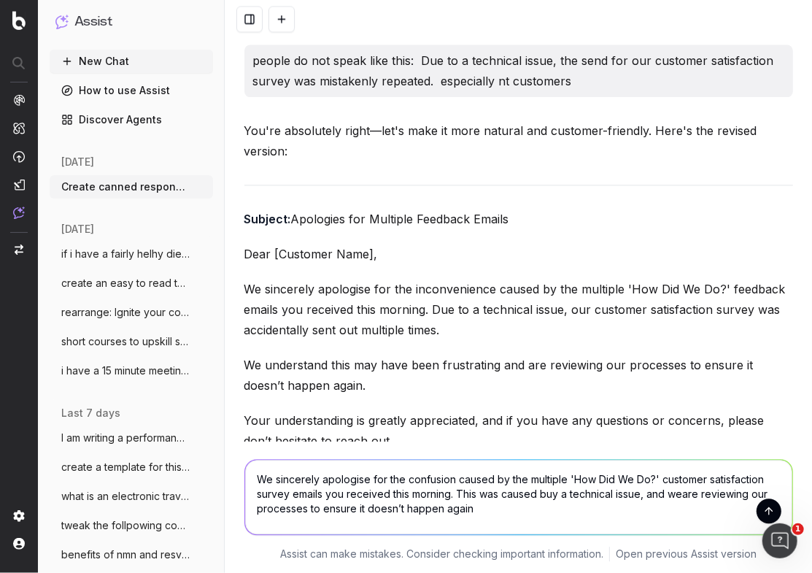
type textarea "We sincerely apologise for the confusion caused by the multiple 'How Did We Do?…"
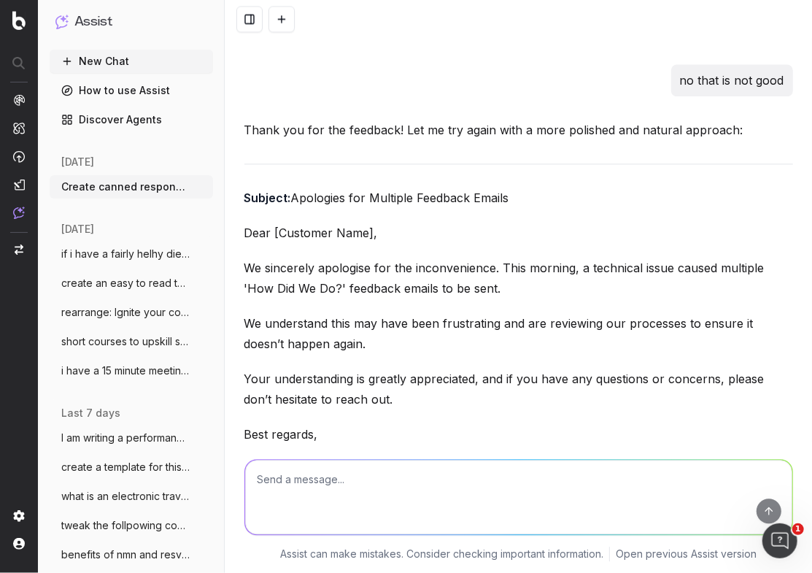
scroll to position [18921, 0]
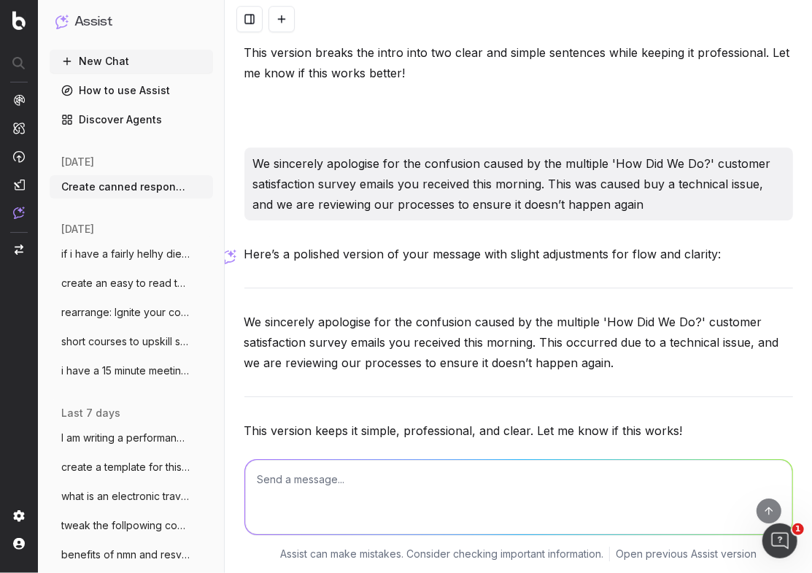
drag, startPoint x: 581, startPoint y: 312, endPoint x: 589, endPoint y: 309, distance: 8.3
click at [581, 312] on div "Here’s a polished version of your message with slight adjustments for flow and …" at bounding box center [518, 374] width 549 height 261
drag, startPoint x: 625, startPoint y: 303, endPoint x: 249, endPoint y: 261, distance: 378.2
click at [249, 312] on p "We sincerely apologise for the confusion caused by the multiple 'How Did We Do?…" at bounding box center [518, 342] width 549 height 61
click at [258, 498] on textarea at bounding box center [518, 497] width 547 height 74
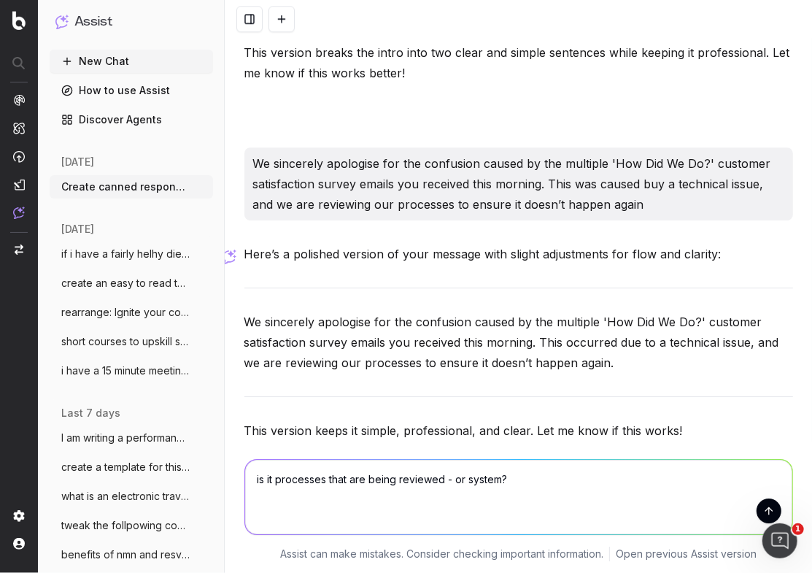
type textarea "is it processes that are being reviewed - or system??"
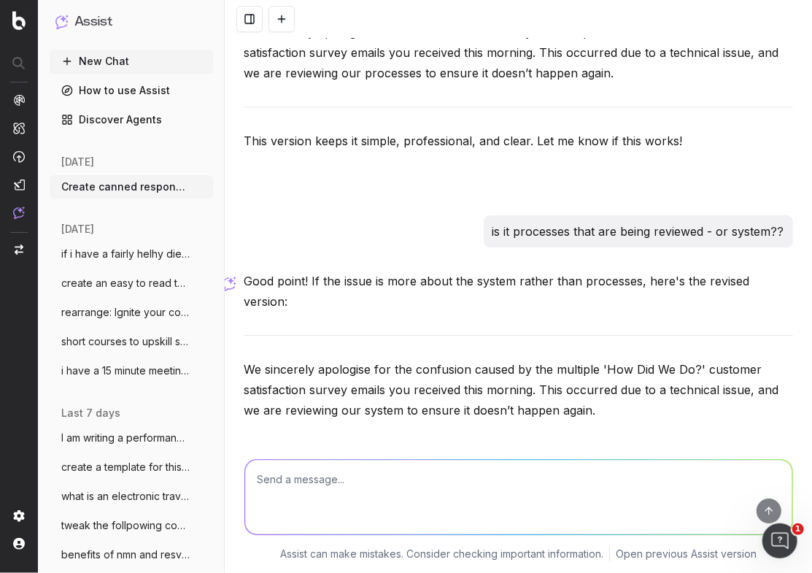
scroll to position [19221, 0]
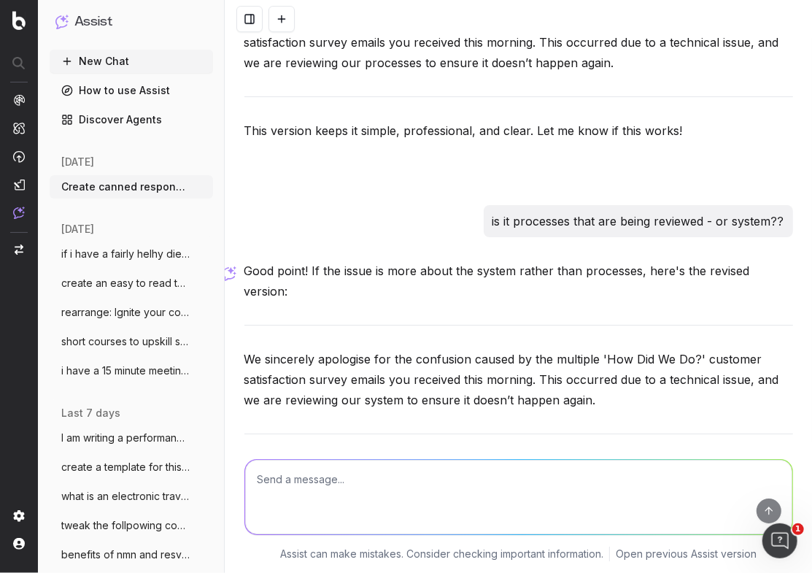
click at [315, 490] on textarea at bounding box center [518, 497] width 547 height 74
type textarea "hmmm what else - doesnt sound quite right - what do other business say"
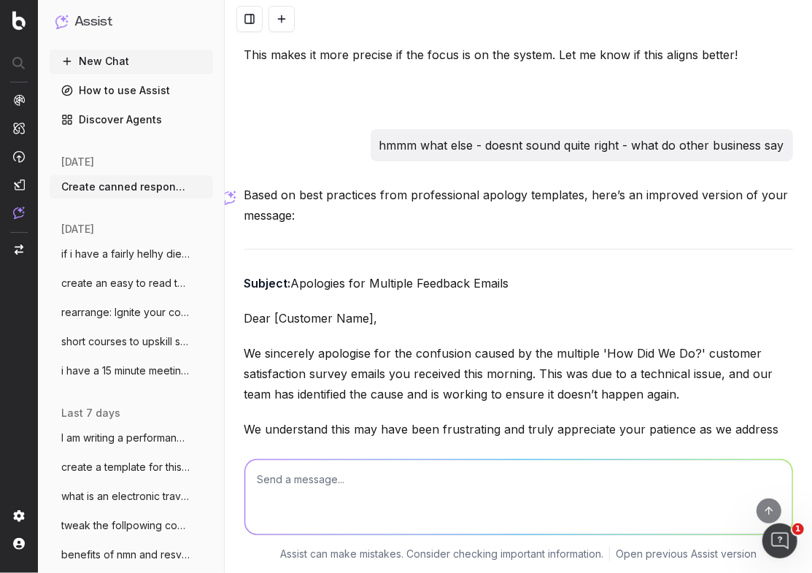
scroll to position [19647, 0]
